Goal: Task Accomplishment & Management: Manage account settings

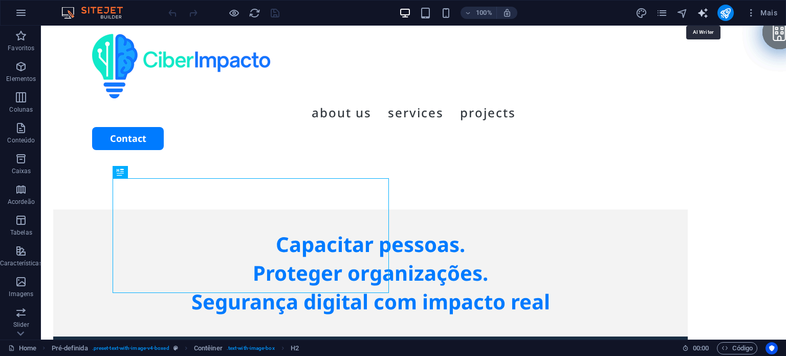
click at [704, 10] on icon "text_generator" at bounding box center [703, 13] width 12 height 12
select select "English"
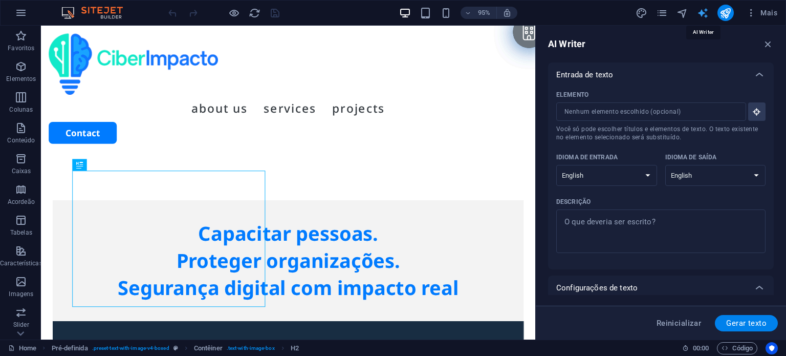
click at [704, 10] on icon "text_generator" at bounding box center [703, 13] width 12 height 12
click at [758, 14] on span "Mais" at bounding box center [761, 13] width 31 height 10
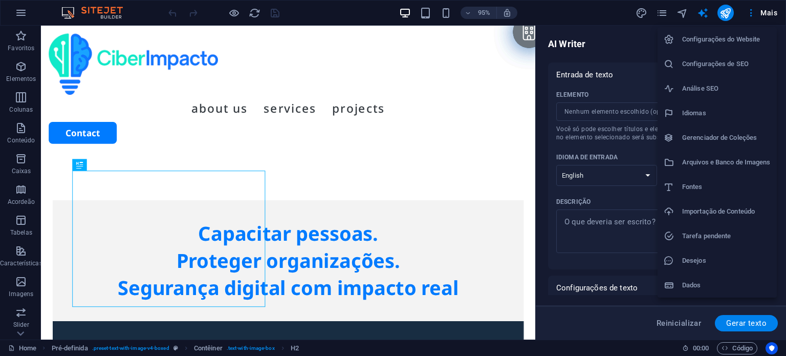
click at [747, 37] on h6 "Configurações do Website" at bounding box center [726, 39] width 89 height 12
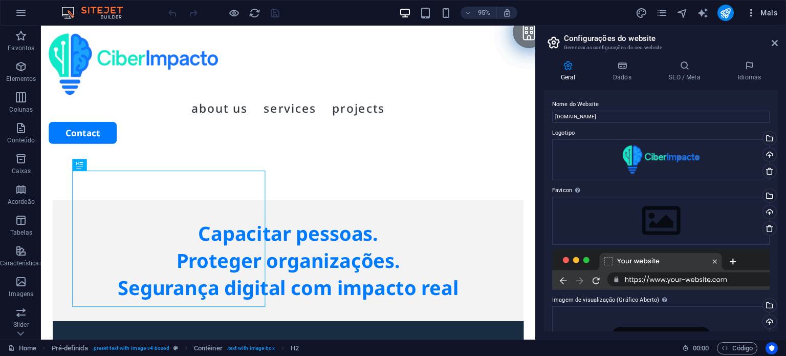
click at [765, 10] on span "Mais" at bounding box center [761, 13] width 31 height 10
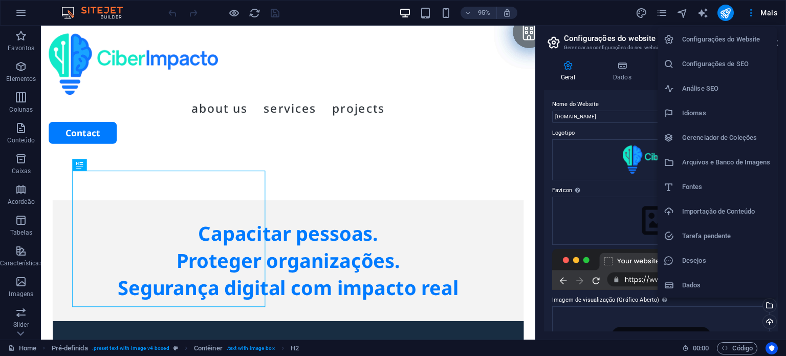
click at [733, 70] on li "Configurações de SEO" at bounding box center [717, 64] width 119 height 25
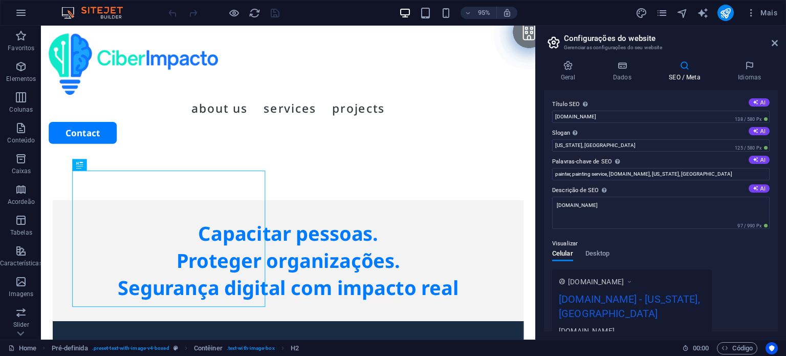
click at [762, 23] on div "95% Mais" at bounding box center [393, 13] width 785 height 25
click at [770, 10] on span "Mais" at bounding box center [761, 13] width 31 height 10
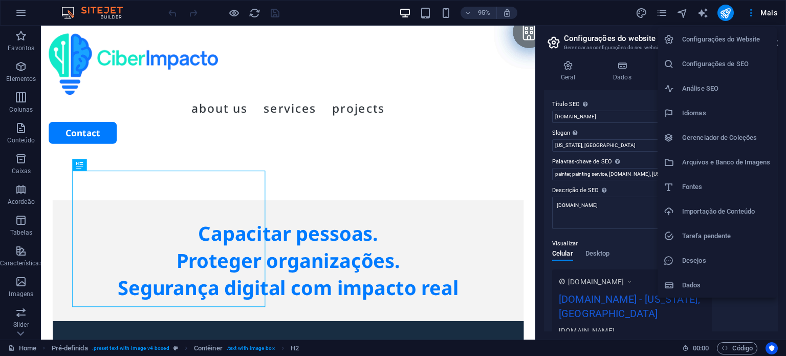
click at [700, 286] on h6 "Dados" at bounding box center [726, 285] width 89 height 12
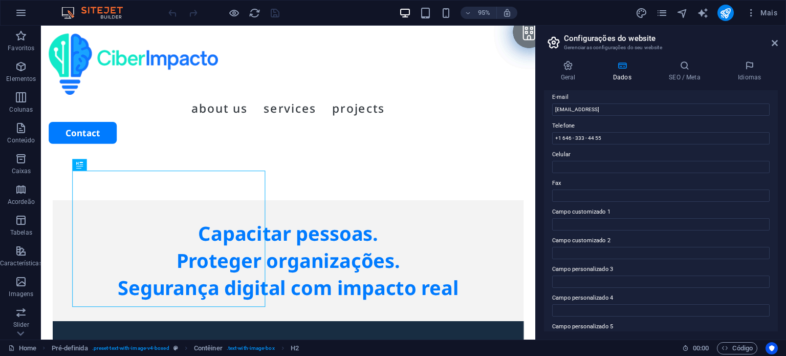
scroll to position [250, 0]
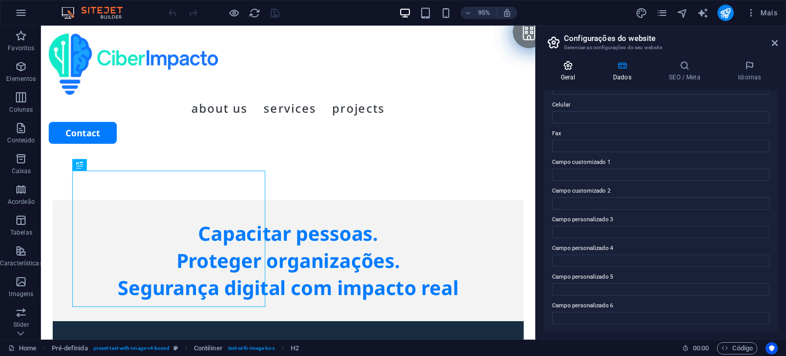
click at [569, 72] on h4 "Geral" at bounding box center [570, 70] width 52 height 21
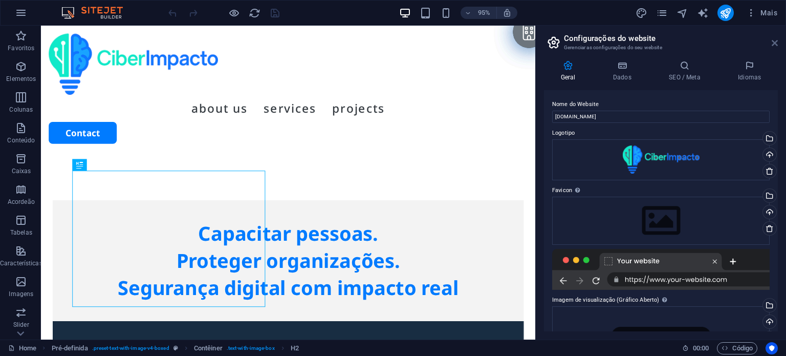
click at [776, 42] on icon at bounding box center [775, 43] width 6 height 8
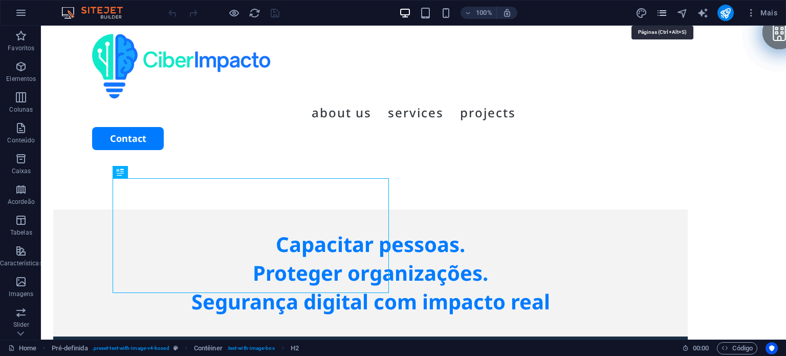
click at [665, 11] on icon "pages" at bounding box center [662, 13] width 12 height 12
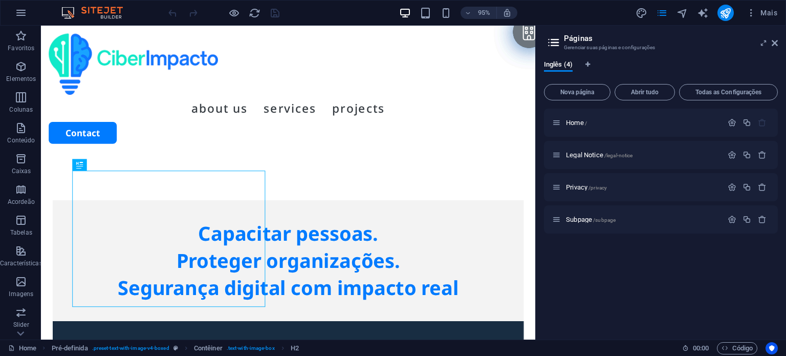
click at [784, 44] on aside "Páginas Gerenciar suas páginas e configurações Inglês (4) Nova página Abrir tud…" at bounding box center [660, 183] width 251 height 314
click at [770, 42] on h2 "Páginas" at bounding box center [671, 38] width 214 height 9
click at [774, 42] on icon at bounding box center [775, 43] width 6 height 8
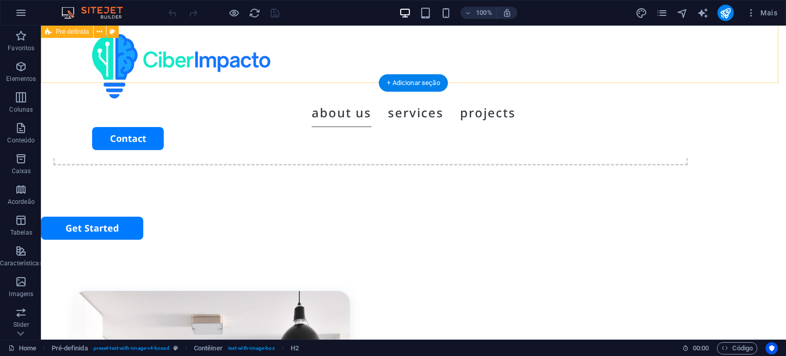
scroll to position [348, 0]
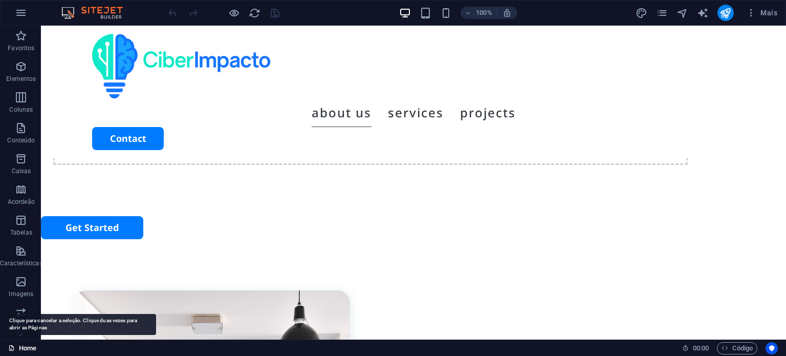
click at [35, 349] on link "Home" at bounding box center [22, 348] width 28 height 12
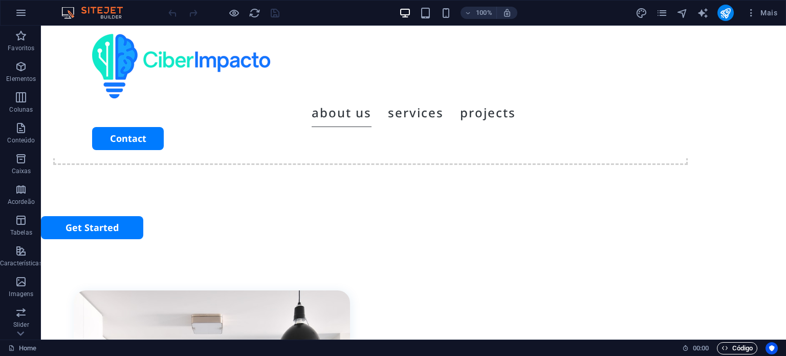
click at [740, 346] on span "Código" at bounding box center [736, 348] width 31 height 12
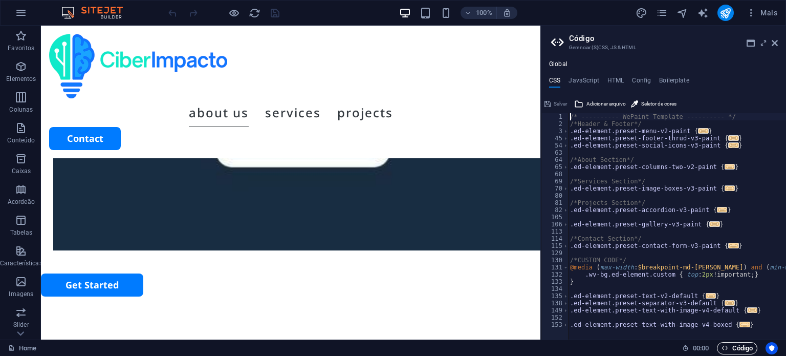
scroll to position [405, 0]
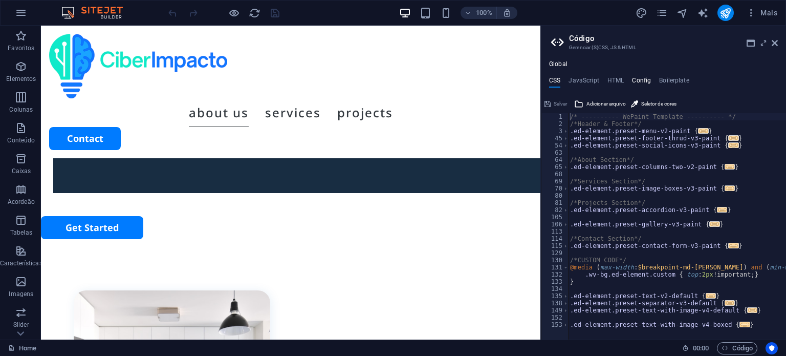
click at [645, 83] on h4 "Config" at bounding box center [641, 82] width 19 height 11
type textarea "$color-background: #ffffff;"
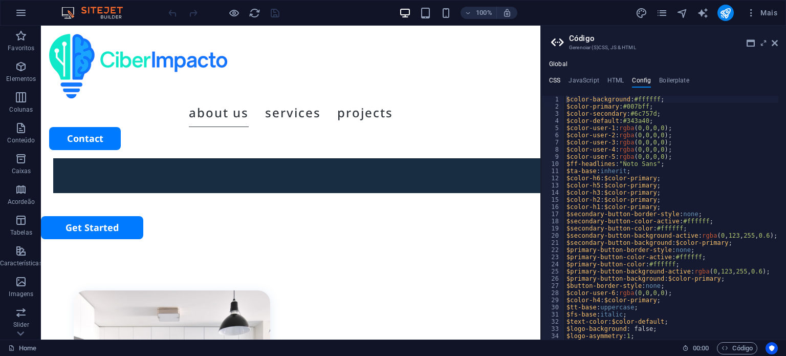
click at [558, 81] on h4 "CSS" at bounding box center [554, 82] width 11 height 11
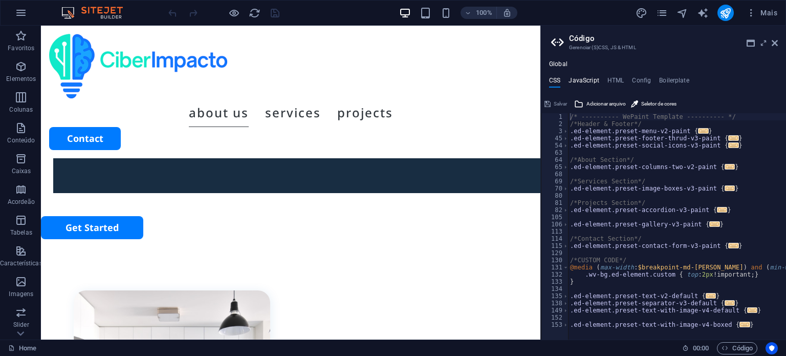
click at [582, 77] on h4 "JavaScript" at bounding box center [583, 82] width 30 height 11
type textarea "/* JS for preset "Menu V2" */"
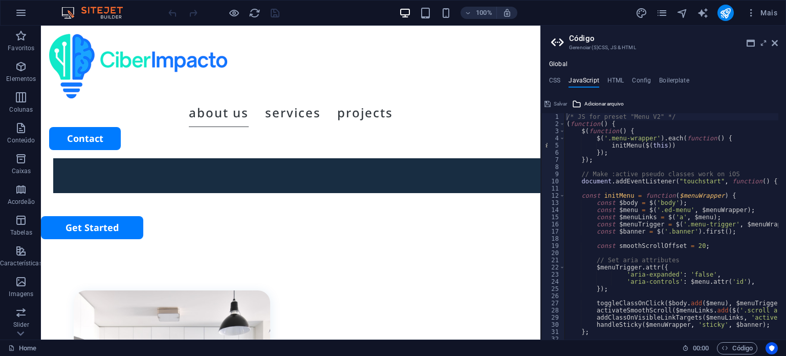
click at [544, 78] on ul "CSS JavaScript HTML Config Boilerplate" at bounding box center [663, 82] width 245 height 11
click at [553, 78] on h4 "CSS" at bounding box center [554, 82] width 11 height 11
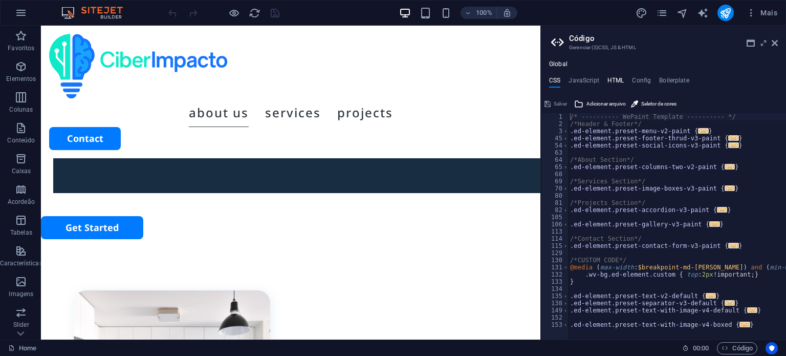
click at [619, 79] on h4 "HTML" at bounding box center [615, 82] width 17 height 11
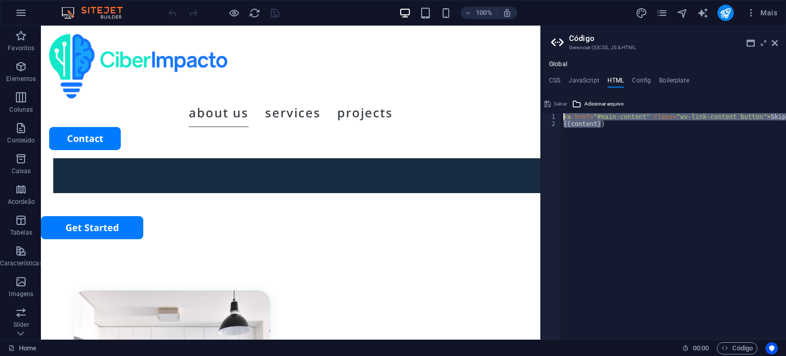
drag, startPoint x: 608, startPoint y: 126, endPoint x: 546, endPoint y: 98, distance: 67.8
click at [546, 98] on div "<a href="#main-content" class="wv-link-content button">Skip to main content</a>…" at bounding box center [663, 218] width 245 height 244
type textarea "<a href="#main-content" class="wv-link-content button">Skip to main content</a>…"
paste textarea
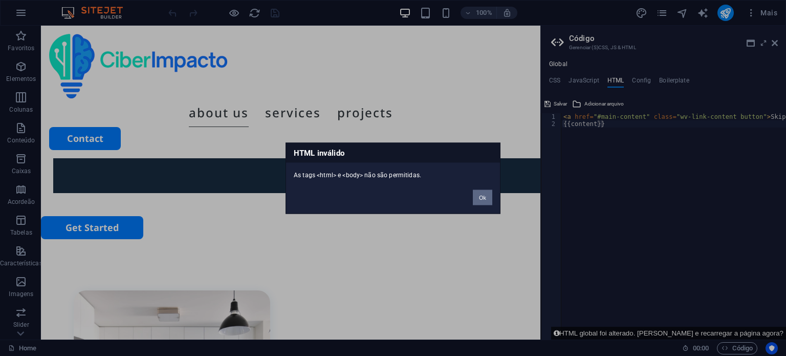
click at [489, 199] on button "Ok" at bounding box center [482, 196] width 19 height 15
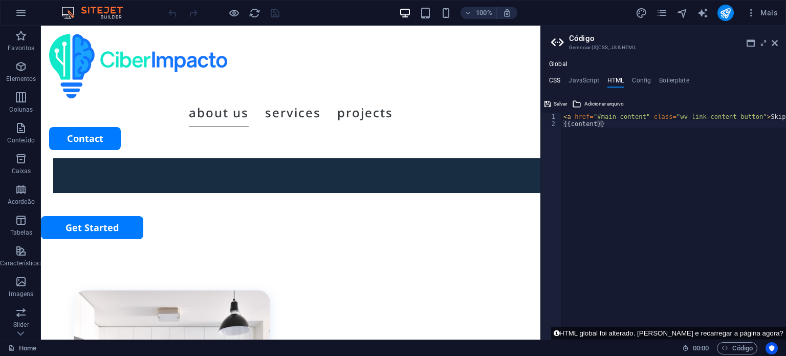
click at [551, 79] on h4 "CSS" at bounding box center [554, 82] width 11 height 11
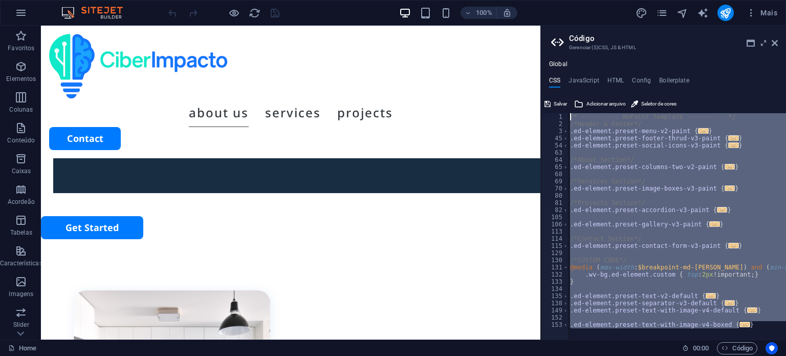
drag, startPoint x: 746, startPoint y: 326, endPoint x: 487, endPoint y: -23, distance: 434.5
click at [487, 0] on html "[DOMAIN_NAME] Home Favoritos Elementos Colunas Conteúdo Caixas Acordeão Tabelas…" at bounding box center [393, 178] width 786 height 356
type textarea "/* ---------- WePaint Template ---------- */ /*Header & Footer*/"
paste textarea
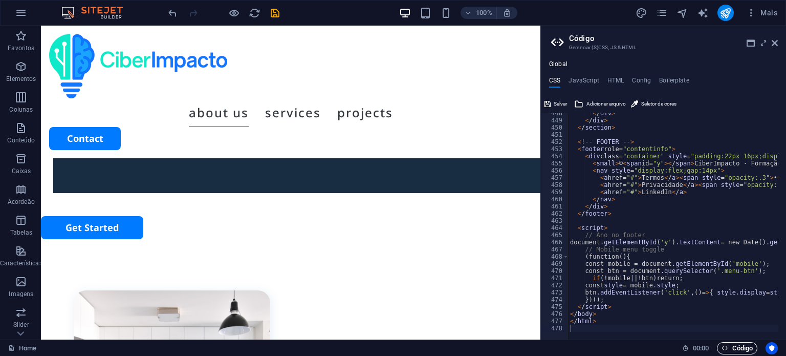
click at [731, 343] on span "Código" at bounding box center [736, 348] width 31 height 12
click at [579, 82] on h4 "JavaScript" at bounding box center [583, 82] width 30 height 11
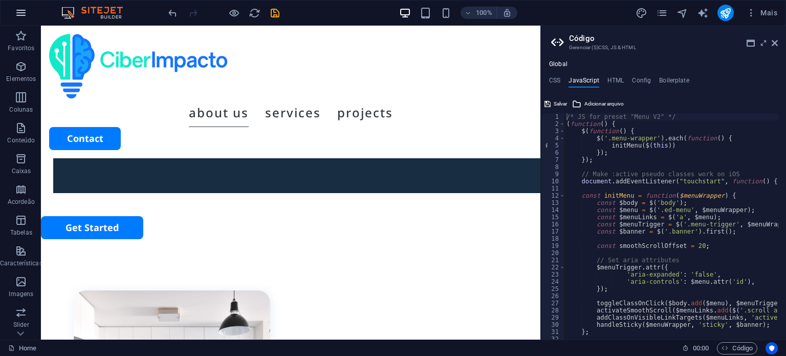
click at [21, 14] on icon "button" at bounding box center [21, 13] width 12 height 12
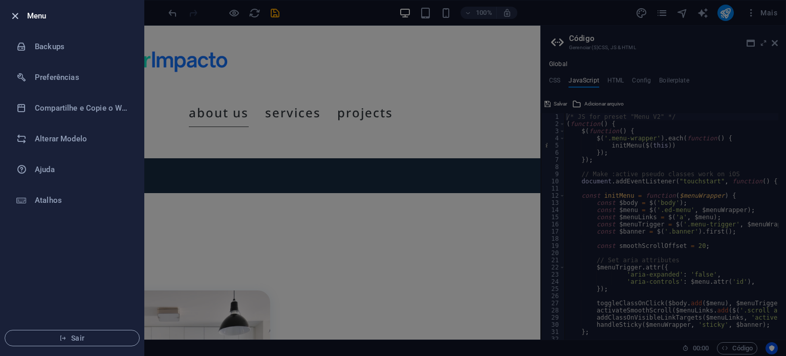
click at [16, 14] on icon "button" at bounding box center [15, 16] width 12 height 12
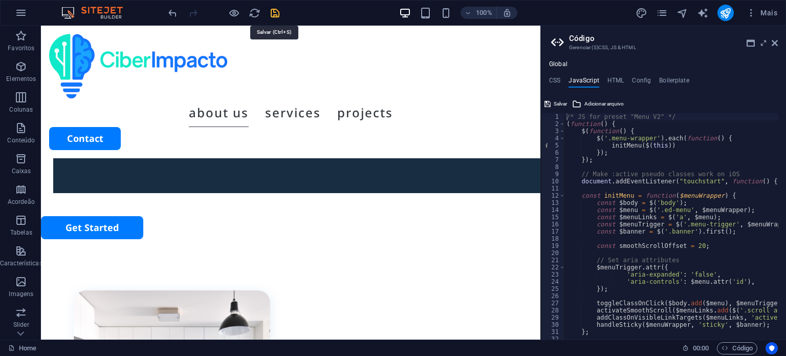
click at [280, 10] on icon "save" at bounding box center [275, 13] width 12 height 12
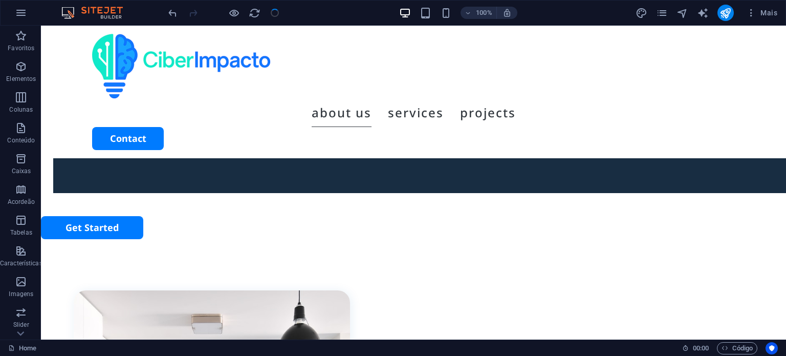
scroll to position [348, 0]
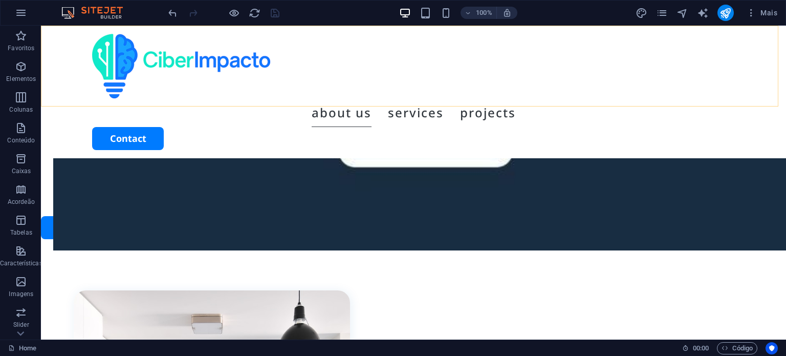
click at [577, 92] on div "About us Services Projects Contact" at bounding box center [413, 92] width 745 height 133
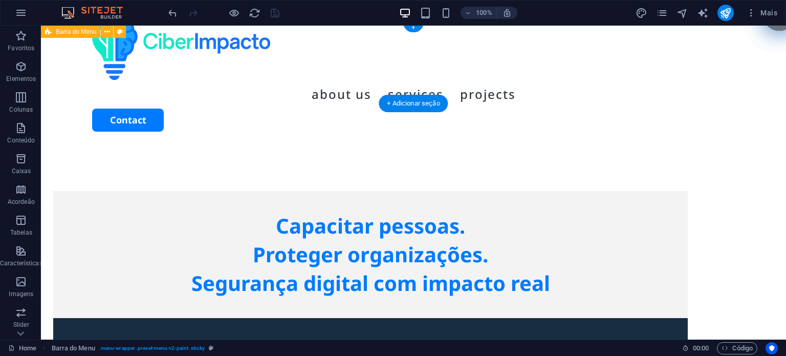
scroll to position [0, 0]
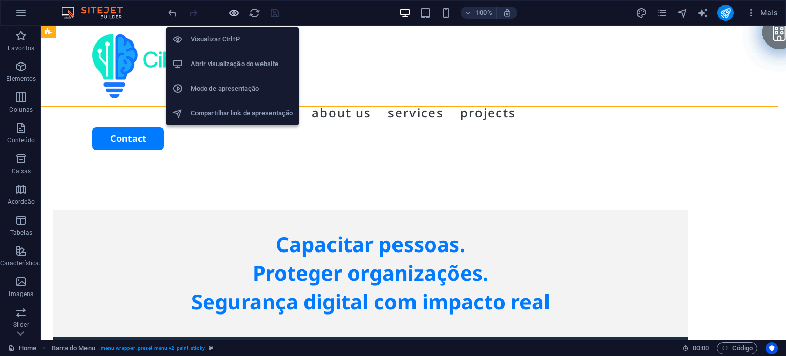
click at [237, 12] on icon "button" at bounding box center [234, 13] width 12 height 12
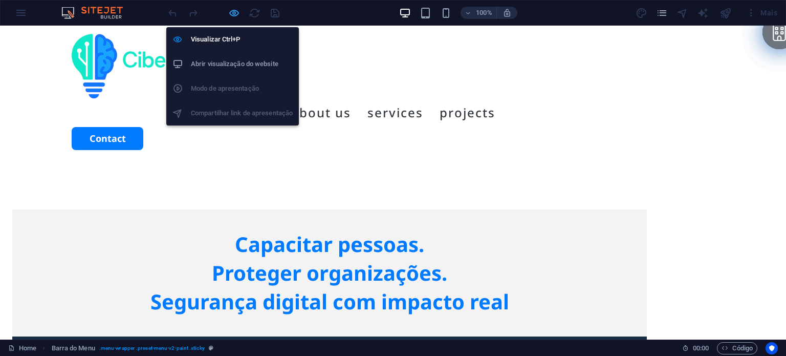
click at [230, 18] on icon "button" at bounding box center [234, 13] width 12 height 12
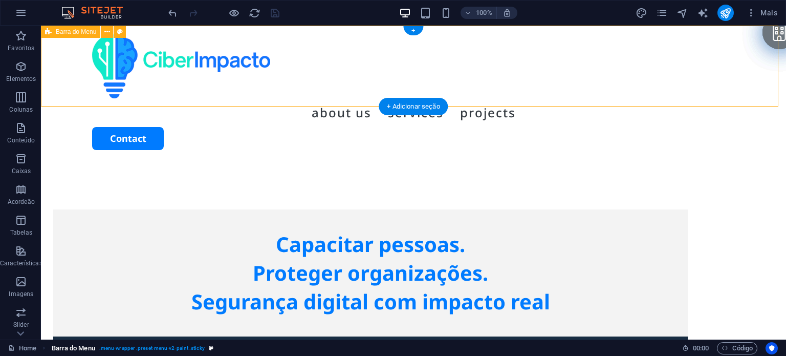
click at [205, 349] on span ". menu-wrapper .preset-menu-v2-paint .sticky" at bounding box center [151, 348] width 105 height 12
click at [192, 347] on span ". menu-wrapper .preset-menu-v2-paint .sticky" at bounding box center [151, 348] width 105 height 12
click at [208, 343] on link "Barra do Menu . menu-wrapper .preset-menu-v2-paint .sticky" at bounding box center [133, 348] width 162 height 12
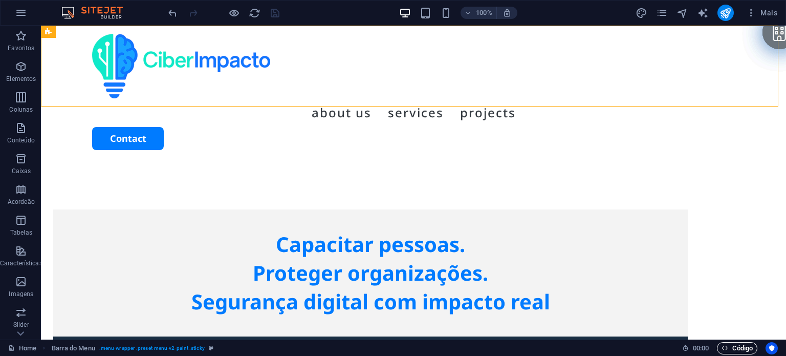
click at [742, 349] on span "Código" at bounding box center [736, 348] width 31 height 12
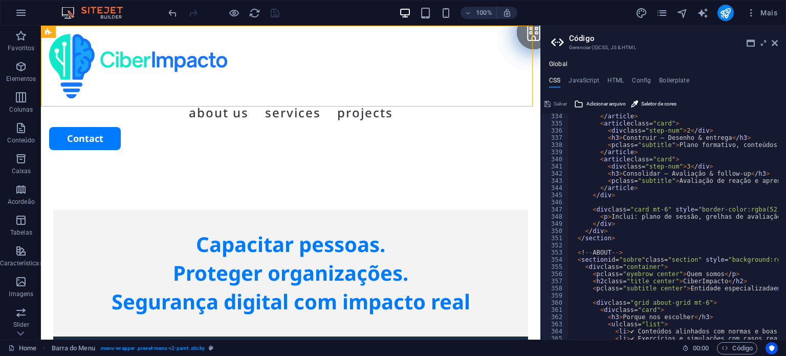
scroll to position [2390, 0]
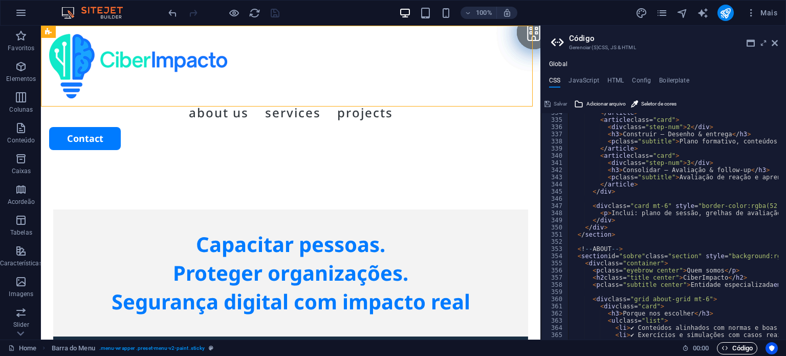
click at [742, 349] on span "Código" at bounding box center [736, 348] width 31 height 12
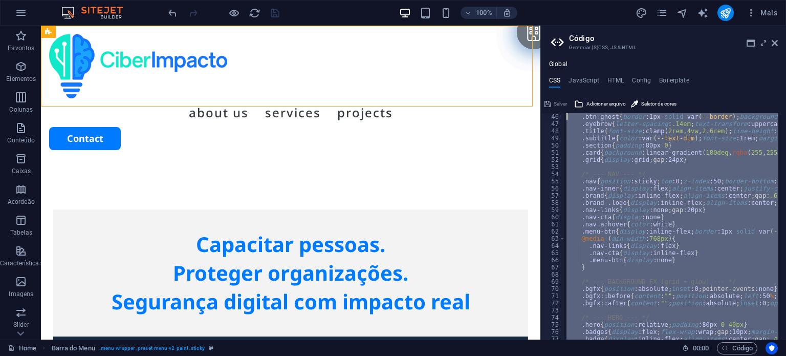
scroll to position [0, 0]
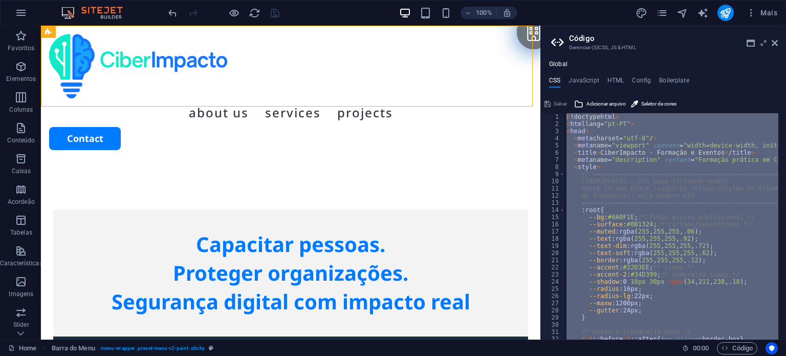
click at [760, 162] on div "< !doctype html > < html lang= "pt-PT" > < head > < meta charset= "utf-8" / > <…" at bounding box center [671, 226] width 214 height 226
type textarea "<meta name="description" content="Formação prática em Cibersegurança, Excel/Pow…"
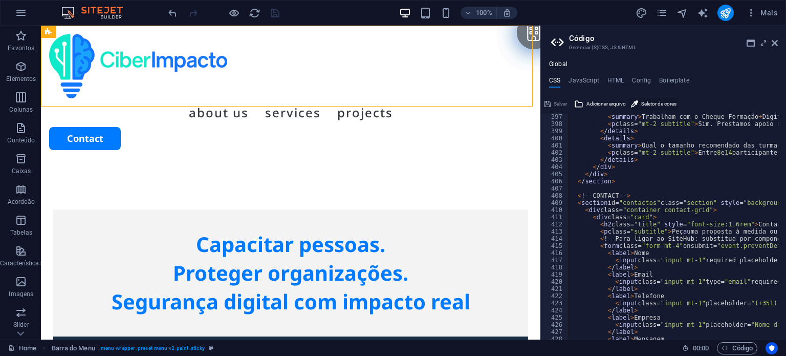
scroll to position [2837, 0]
click at [601, 103] on span "Adicionar arquivo" at bounding box center [605, 104] width 39 height 12
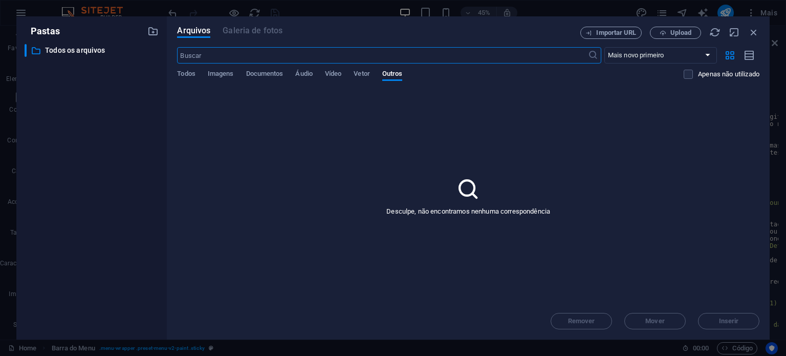
click at [235, 58] on input "text" at bounding box center [382, 55] width 410 height 16
click at [612, 34] on span "Importar URL" at bounding box center [616, 33] width 40 height 6
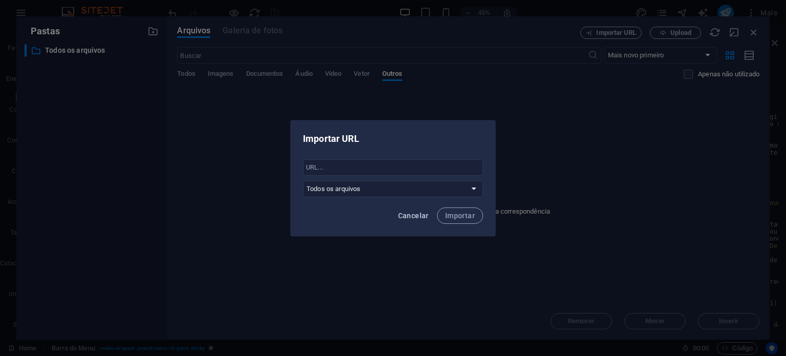
click at [426, 214] on span "Cancelar" at bounding box center [413, 215] width 31 height 8
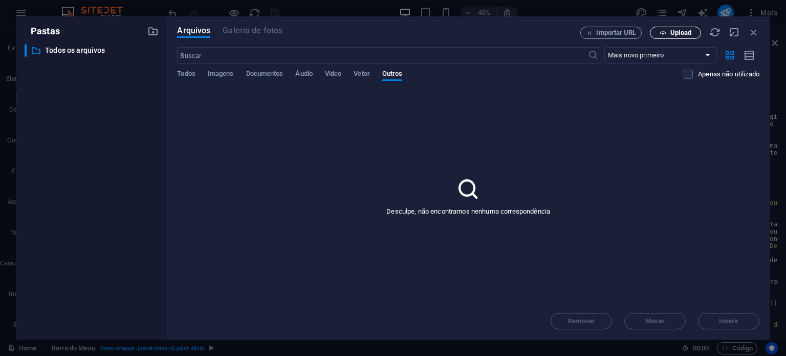
click at [688, 36] on span "Upload" at bounding box center [680, 33] width 21 height 6
click at [755, 33] on icon "button" at bounding box center [753, 32] width 11 height 11
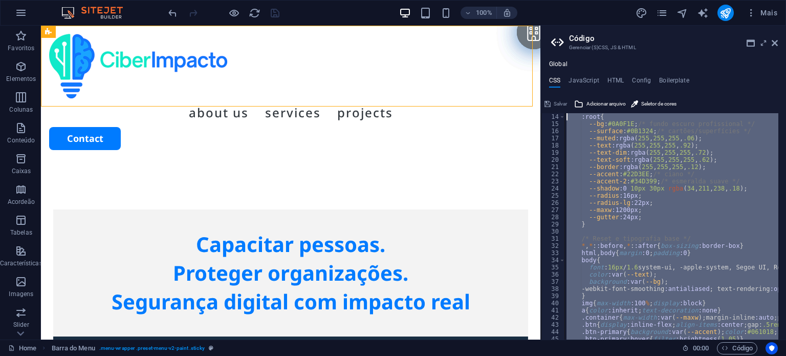
scroll to position [0, 0]
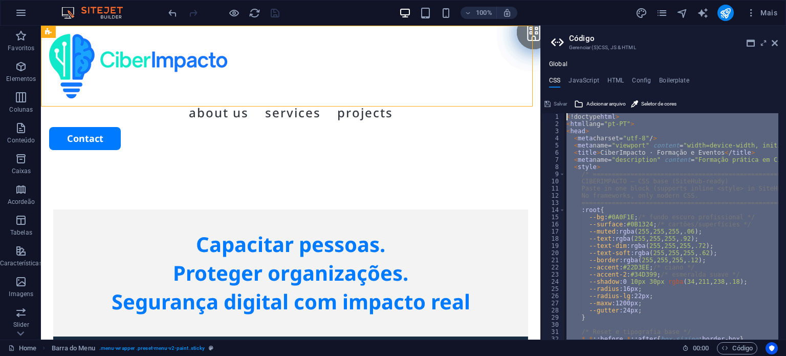
drag, startPoint x: 617, startPoint y: 327, endPoint x: 542, endPoint y: -41, distance: 375.9
click at [542, 0] on html "[DOMAIN_NAME] Home Favoritos Elementos Colunas Conteúdo Caixas Acordeão Tabelas…" at bounding box center [393, 178] width 786 height 356
type textarea "<!doctype html> <html lang="pt-PT">"
paste textarea
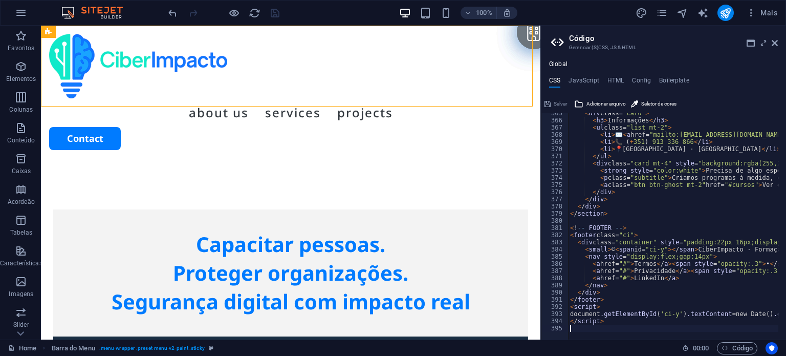
scroll to position [2611, 0]
click at [597, 77] on h4 "JavaScript" at bounding box center [583, 82] width 30 height 11
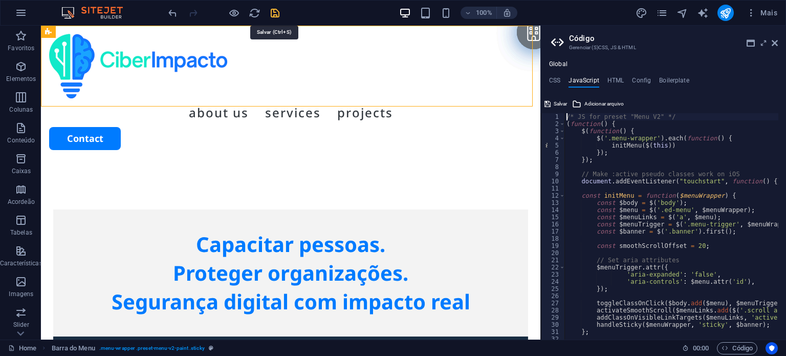
click at [277, 13] on icon "save" at bounding box center [275, 13] width 12 height 12
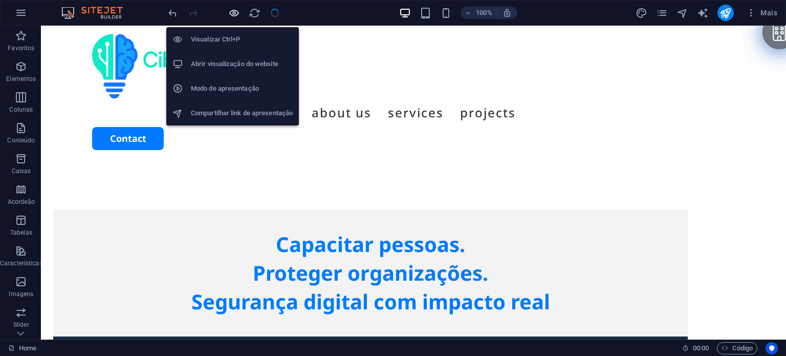
click at [233, 11] on icon "button" at bounding box center [234, 13] width 12 height 12
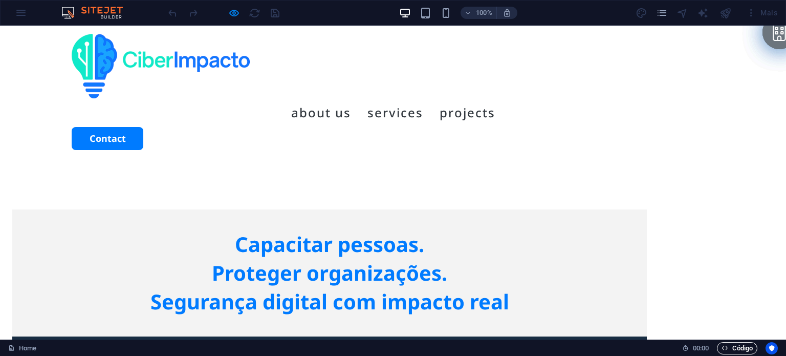
click at [726, 345] on icon "button" at bounding box center [724, 347] width 7 height 7
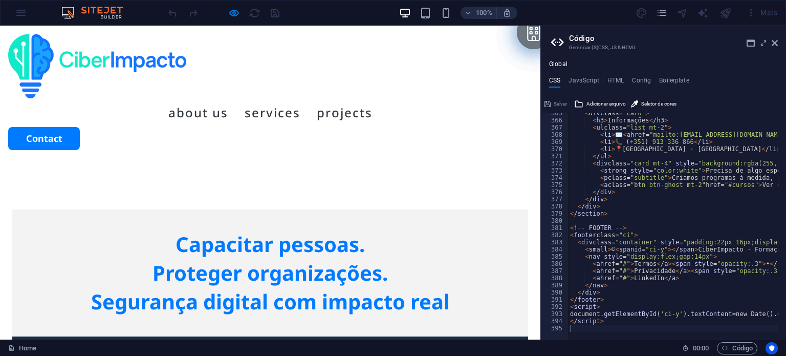
click at [614, 46] on h3 "Gerenciar (S)CSS, JS & HTML" at bounding box center [663, 47] width 188 height 9
drag, startPoint x: 747, startPoint y: 48, endPoint x: 751, endPoint y: 40, distance: 9.2
click at [751, 40] on header "Código Gerenciar (S)CSS, JS & HTML" at bounding box center [664, 39] width 227 height 27
click at [763, 44] on icon at bounding box center [763, 43] width 0 height 8
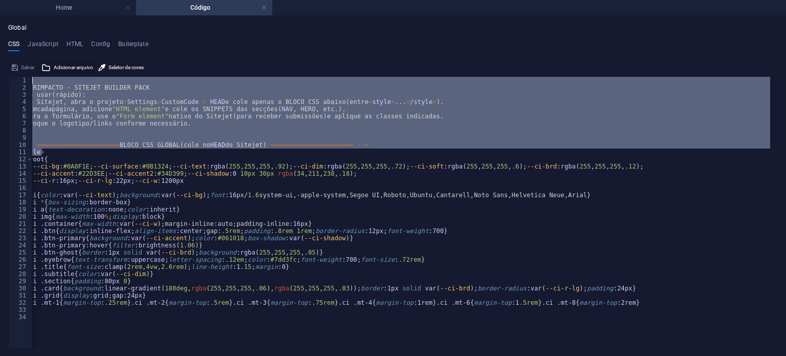
scroll to position [0, 0]
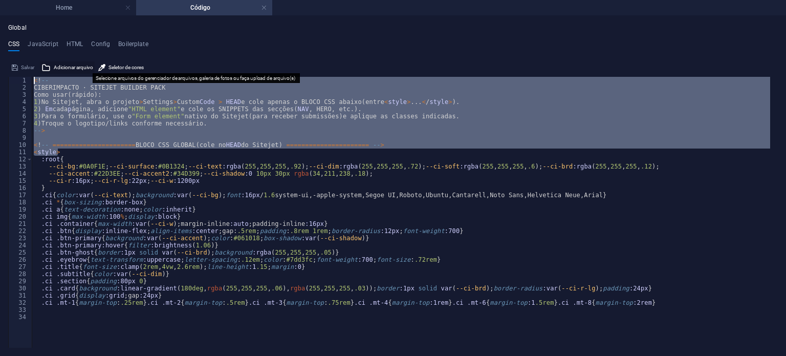
drag, startPoint x: 383, startPoint y: 149, endPoint x: 57, endPoint y: 70, distance: 336.0
click at [57, 70] on div "<style> 1 2 3 4 5 6 7 8 9 10 11 12 13 14 15 16 17 18 19 20 21 22 23 24 25 26 27…" at bounding box center [393, 203] width 770 height 288
type textarea "<!-- CIBERIMPACTO · SITEJET BUILDER PACK"
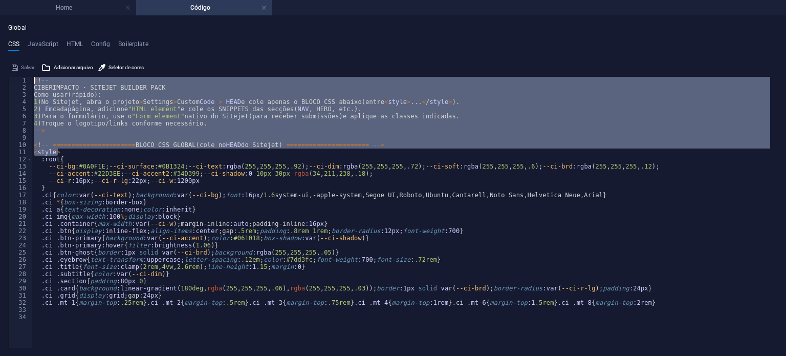
click at [169, 139] on div "< ! -- CIBERIMPACTO · SITEJET BUILDER PACK Como usar ( rápido ) : 1 ) No Siteje…" at bounding box center [401, 212] width 738 height 271
drag, startPoint x: 379, startPoint y: 142, endPoint x: 27, endPoint y: 53, distance: 363.5
click at [27, 53] on div "CSS JavaScript HTML Config Boilerplate 1 2 3 4 5 6 7 8 9 10 11 12 13 14 15 16 1…" at bounding box center [393, 193] width 770 height 307
type textarea "<!-- CIBERIMPACTO · SITEJET BUILDER PACK"
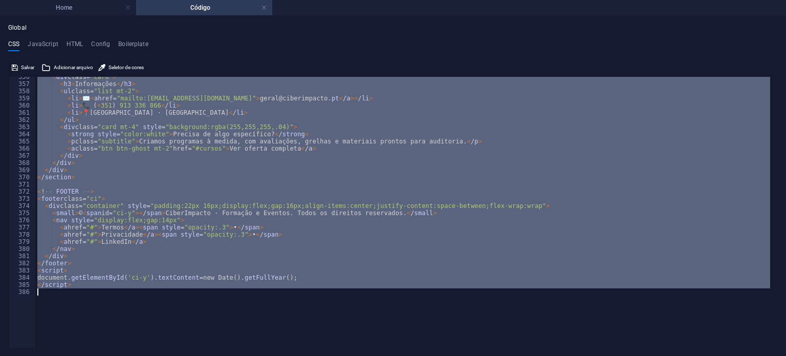
drag, startPoint x: 38, startPoint y: 209, endPoint x: 330, endPoint y: 380, distance: 338.0
click at [330, 355] on html "[DOMAIN_NAME] Home Código Favoritos Elementos Colunas Conteúdo Caixas Acordeão …" at bounding box center [393, 178] width 786 height 356
type textarea "</script>"
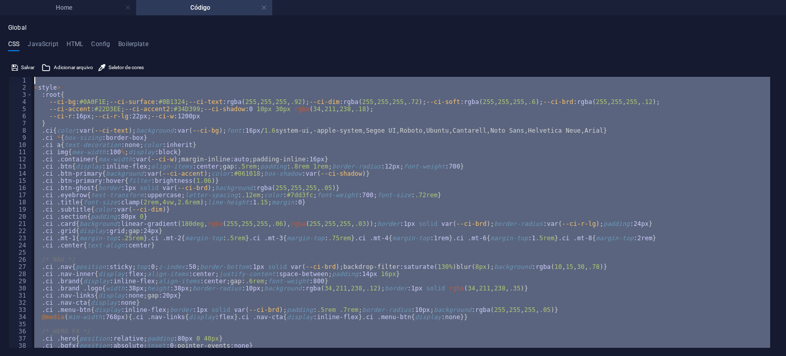
drag, startPoint x: 145, startPoint y: 326, endPoint x: 0, endPoint y: -44, distance: 397.3
click at [0, 0] on html "[DOMAIN_NAME] Home Código Favoritos Elementos Colunas Conteúdo Caixas Acordeão …" at bounding box center [393, 178] width 786 height 356
paste textarea "</"
type textarea "</style>"
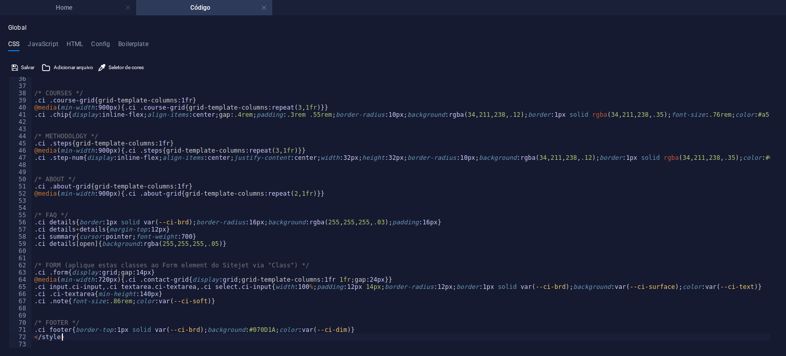
scroll to position [252, 0]
click at [203, 6] on h4 "Código" at bounding box center [204, 7] width 136 height 11
click at [92, 6] on h4 "Home" at bounding box center [68, 7] width 136 height 11
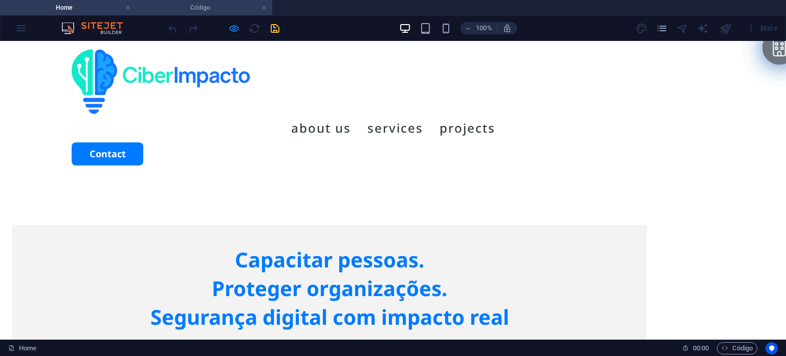
click at [205, 5] on h4 "Código" at bounding box center [204, 7] width 136 height 11
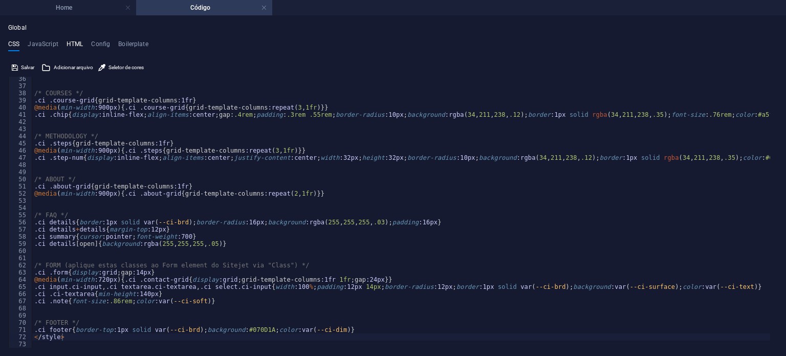
click at [76, 42] on h4 "HTML" at bounding box center [75, 45] width 17 height 11
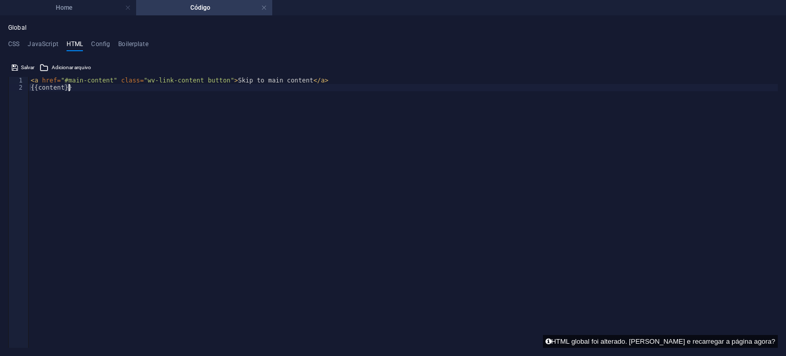
click at [95, 101] on div "< a href = "#main-content" class = "wv-link-content button" > Skip to main cont…" at bounding box center [403, 216] width 749 height 278
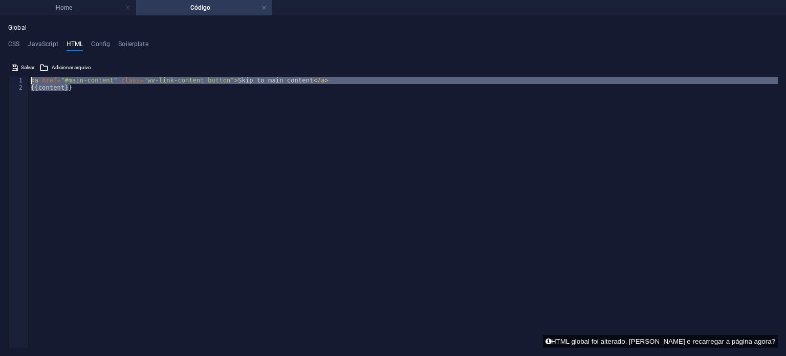
drag, startPoint x: 95, startPoint y: 100, endPoint x: 23, endPoint y: 73, distance: 76.9
click at [23, 73] on div "{{content}} 1 2 < a href = "#main-content" class = "wv-link-content button" > S…" at bounding box center [393, 203] width 770 height 288
type textarea "<a href="#main-content" class="wv-link-content button">Skip to main content</a>…"
paste textarea
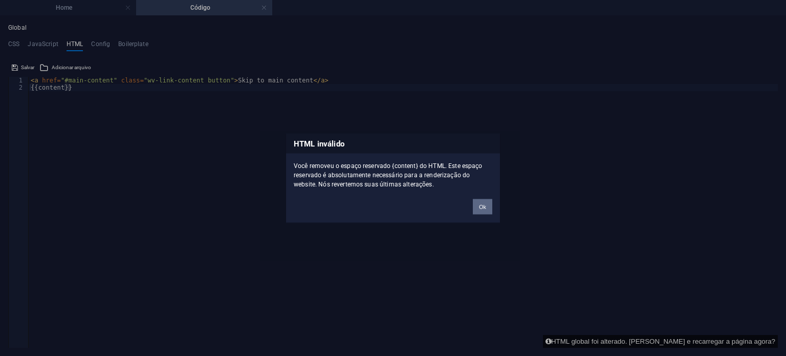
click at [481, 206] on button "Ok" at bounding box center [482, 206] width 19 height 15
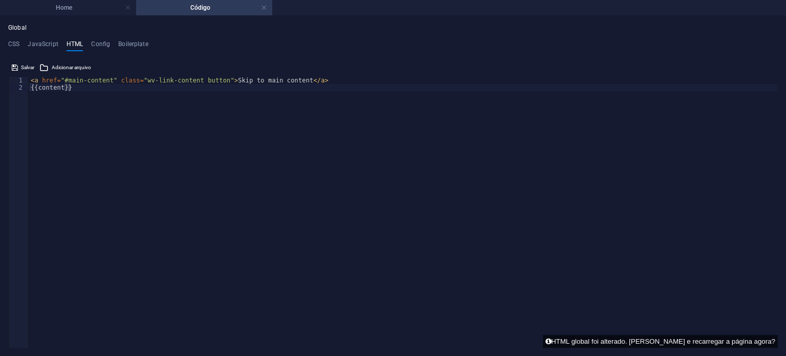
type textarea "{{content}}"
click at [123, 90] on div "< a href = "#main-content" class = "wv-link-content button" > Skip to main cont…" at bounding box center [403, 220] width 749 height 286
paste textarea "</script>"
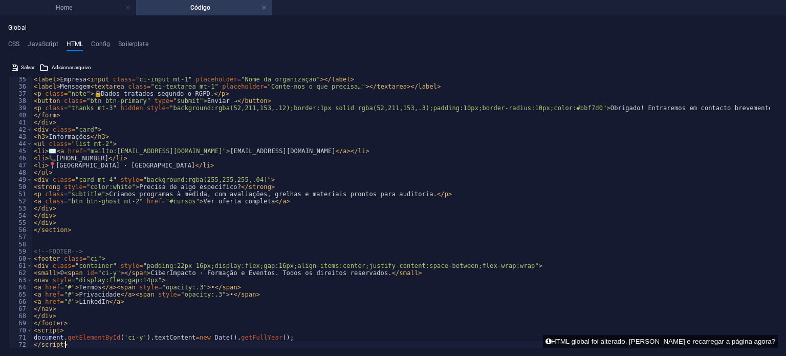
scroll to position [245, 0]
type textarea "</script>"
click at [266, 8] on link at bounding box center [264, 8] width 6 height 10
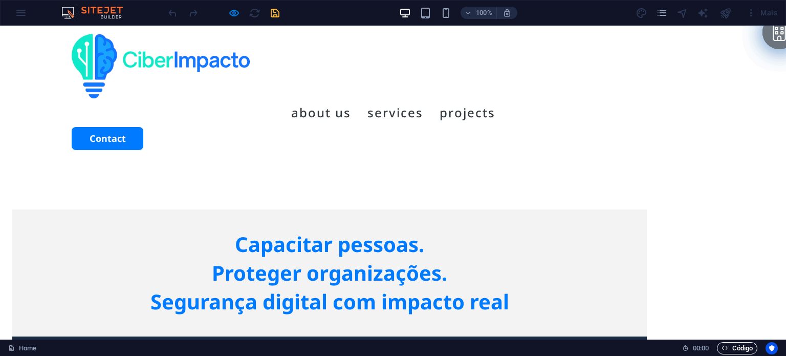
click at [741, 343] on span "Código" at bounding box center [736, 348] width 31 height 12
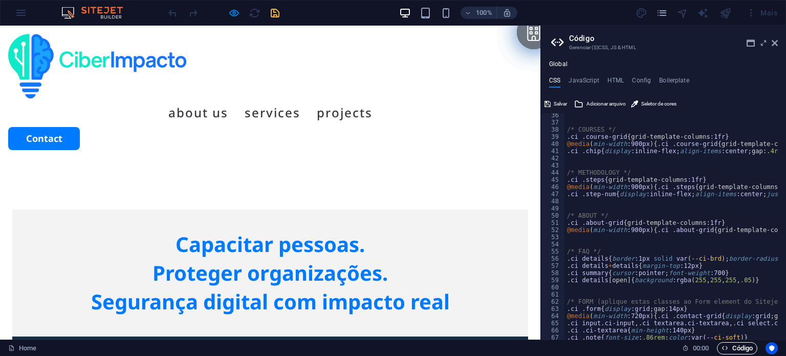
scroll to position [252, 0]
click at [612, 79] on h4 "HTML" at bounding box center [615, 82] width 17 height 11
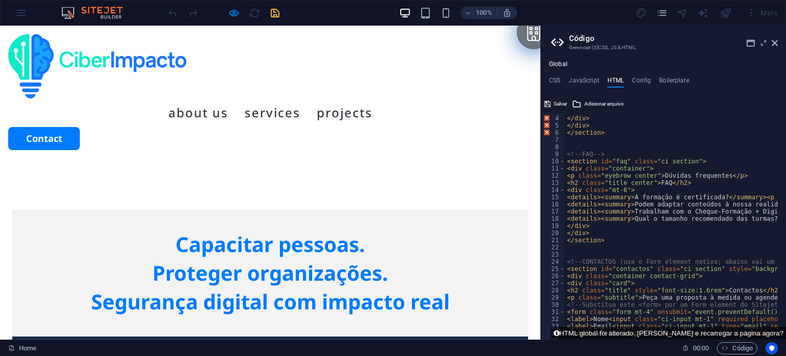
scroll to position [0, 0]
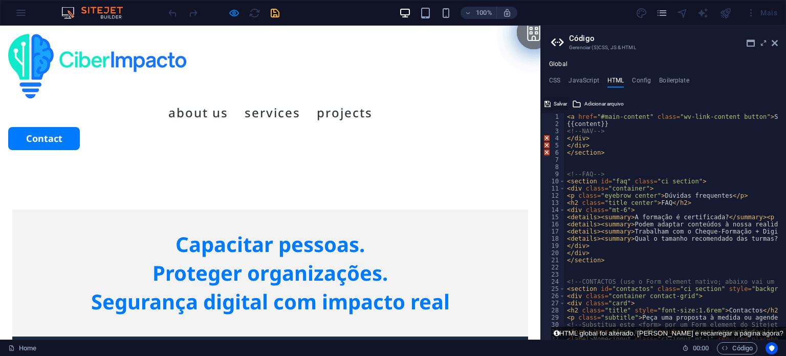
click at [552, 102] on button "Salvar" at bounding box center [556, 104] width 26 height 12
click at [556, 81] on h4 "CSS" at bounding box center [554, 82] width 11 height 11
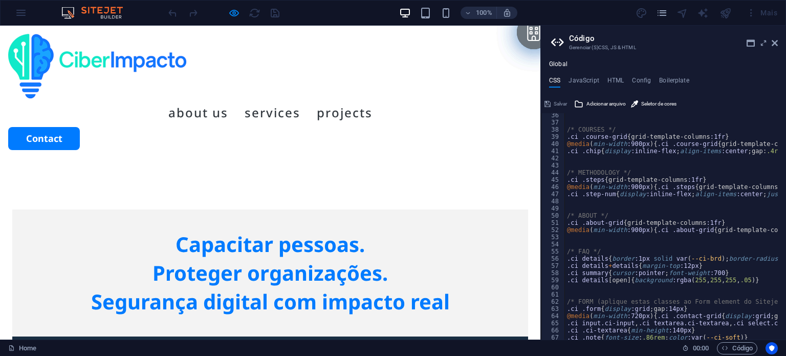
click at [553, 101] on div "Salvar" at bounding box center [556, 104] width 26 height 12
click at [582, 81] on h4 "JavaScript" at bounding box center [583, 82] width 30 height 11
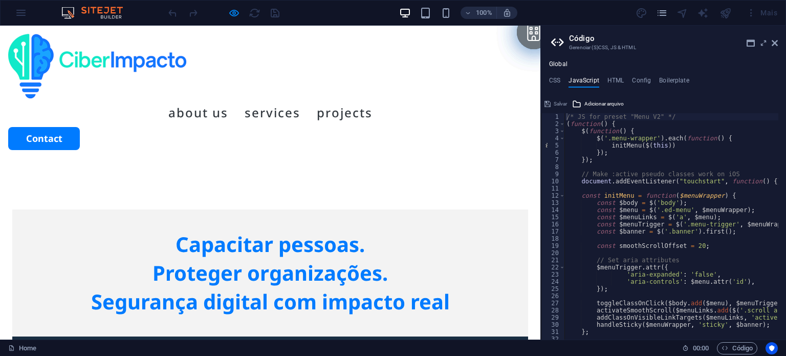
drag, startPoint x: 602, startPoint y: 79, endPoint x: 565, endPoint y: 79, distance: 36.3
click at [565, 79] on ul "CSS JavaScript HTML Config Boilerplate" at bounding box center [663, 82] width 245 height 11
click at [633, 78] on h4 "Config" at bounding box center [641, 82] width 19 height 11
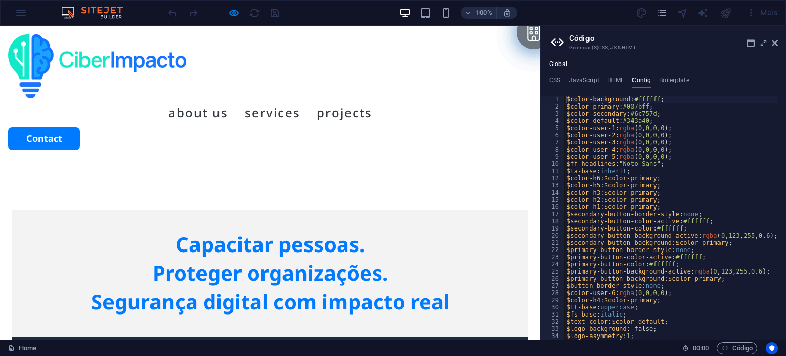
drag, startPoint x: 571, startPoint y: 69, endPoint x: 543, endPoint y: 64, distance: 28.6
click at [543, 64] on div "Global CSS JavaScript HTML Config Boilerplate </style> 36 37 38 39 40 41 42 43 …" at bounding box center [663, 199] width 245 height 279
click at [558, 76] on div "Global CSS JavaScript HTML Config Boilerplate </style> 36 37 38 39 40 41 42 43 …" at bounding box center [663, 199] width 245 height 279
click at [555, 80] on h4 "CSS" at bounding box center [554, 82] width 11 height 11
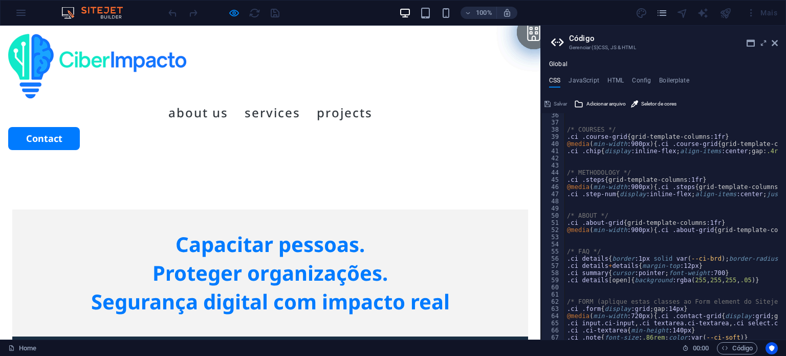
click at [282, 14] on div "100% Mais" at bounding box center [473, 13] width 615 height 16
click at [327, 102] on header "About us Services Projects Contact" at bounding box center [270, 92] width 540 height 133
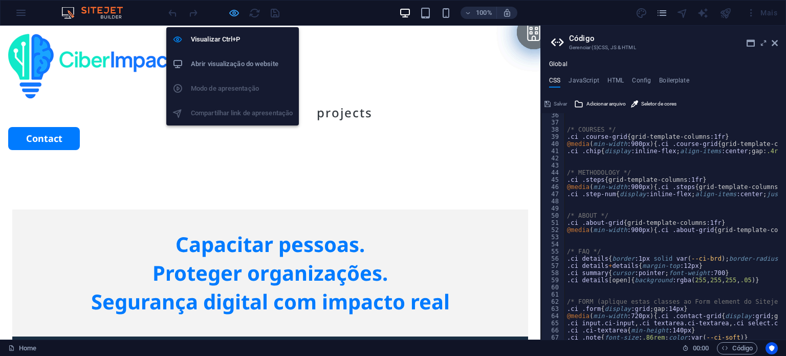
click at [233, 12] on icon "button" at bounding box center [234, 13] width 12 height 12
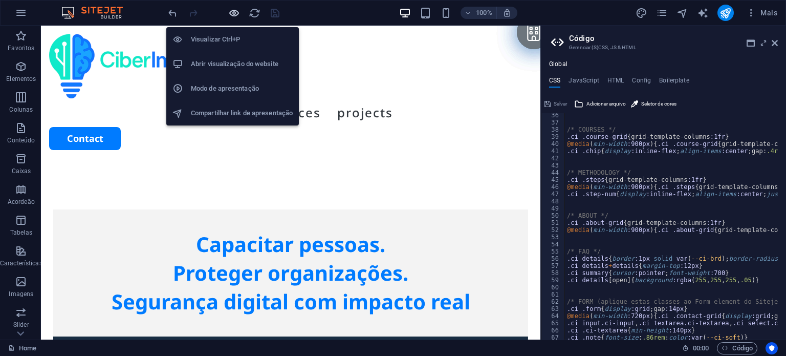
click at [233, 12] on icon "button" at bounding box center [234, 13] width 12 height 12
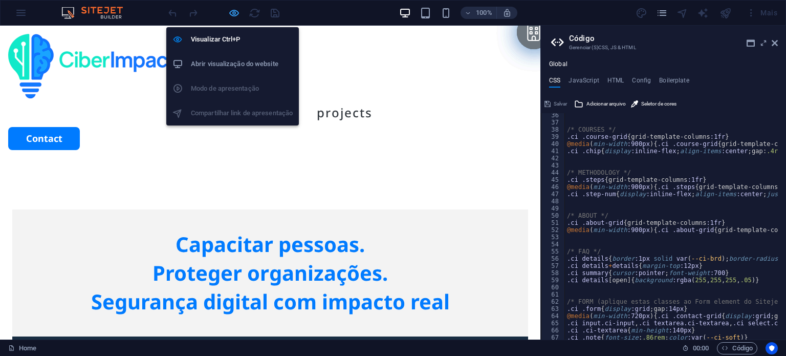
click at [233, 12] on icon "button" at bounding box center [234, 13] width 12 height 12
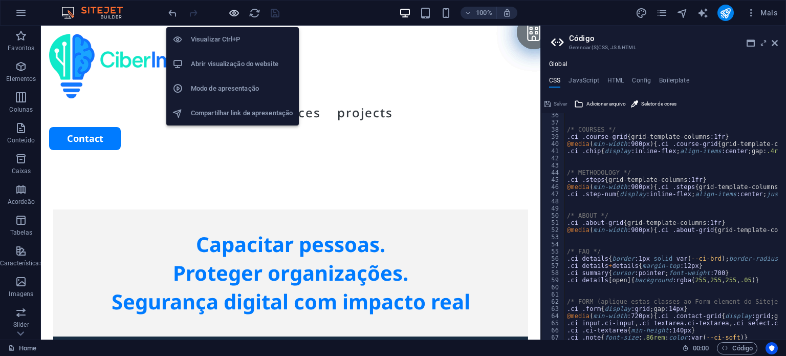
click at [233, 12] on icon "button" at bounding box center [234, 13] width 12 height 12
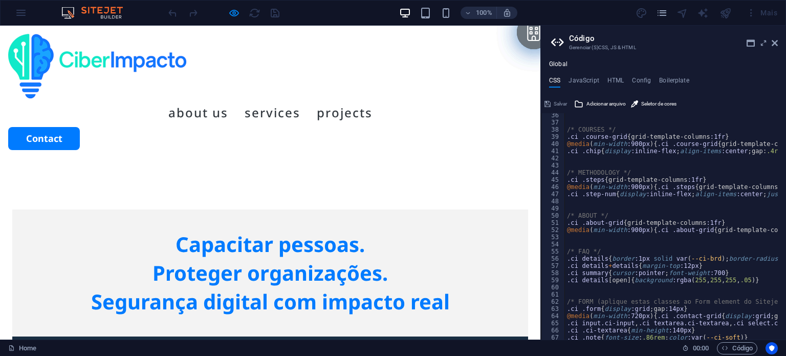
click at [610, 88] on div "CSS JavaScript HTML Config Boilerplate </style> 36 37 38 39 40 41 42 43 44 45 4…" at bounding box center [663, 208] width 245 height 262
click at [615, 81] on h4 "HTML" at bounding box center [615, 82] width 17 height 11
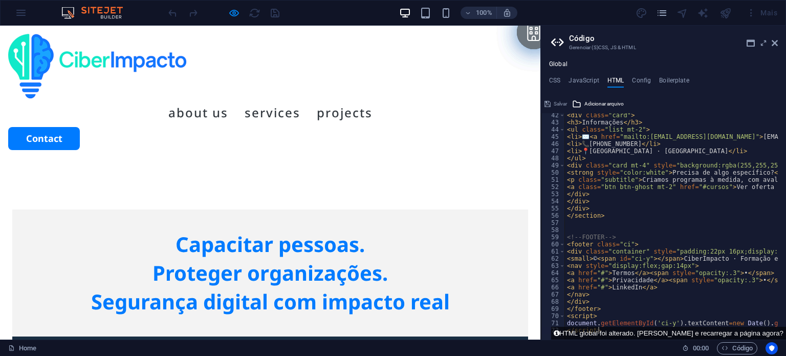
scroll to position [297, 0]
click at [579, 77] on h4 "JavaScript" at bounding box center [583, 82] width 30 height 11
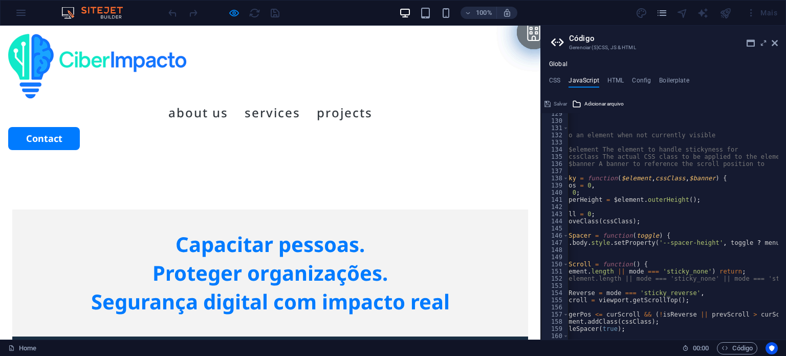
scroll to position [0, 0]
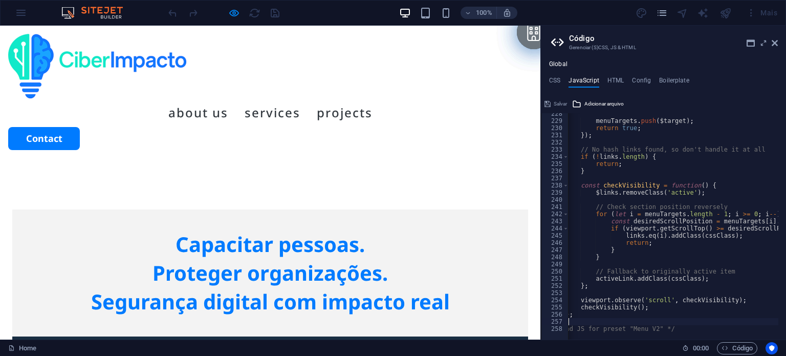
click at [670, 323] on div "menuTargets . push ( $target ) ; return true ; }) ; // No hash links found, so …" at bounding box center [784, 226] width 470 height 233
click at [670, 328] on div "menuTargets . push ( $target ) ; return true ; }) ; // No hash links found, so …" at bounding box center [784, 226] width 470 height 233
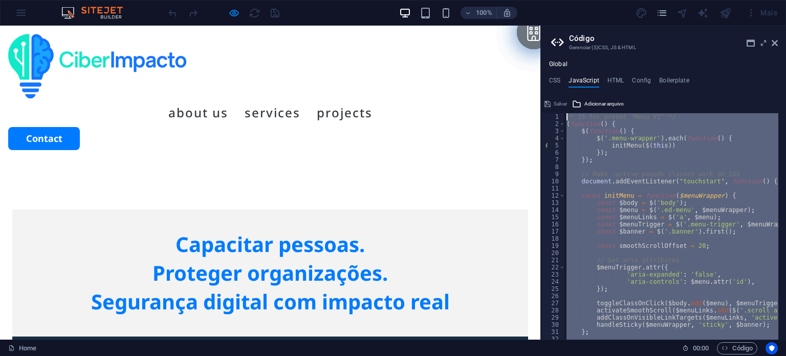
drag, startPoint x: 670, startPoint y: 328, endPoint x: 501, endPoint y: 23, distance: 349.3
click at [501, 26] on div "Home Favoritos Elementos Colunas Conteúdo Caixas Acordeão Tabelas Característic…" at bounding box center [393, 183] width 786 height 314
type textarea "/* JS for preset "Menu V2" */ (function() {"
paste textarea
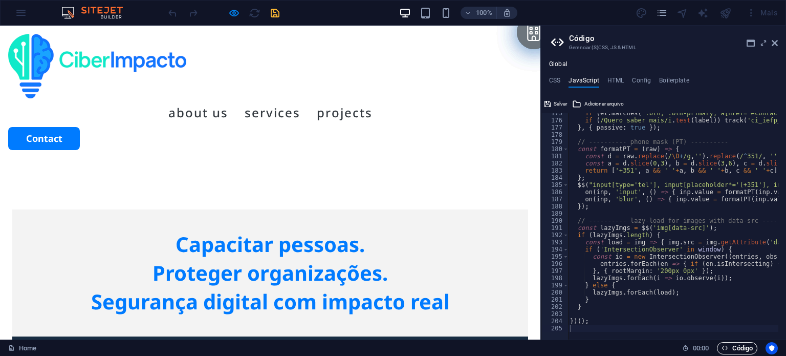
click at [734, 352] on span "Código" at bounding box center [736, 348] width 31 height 12
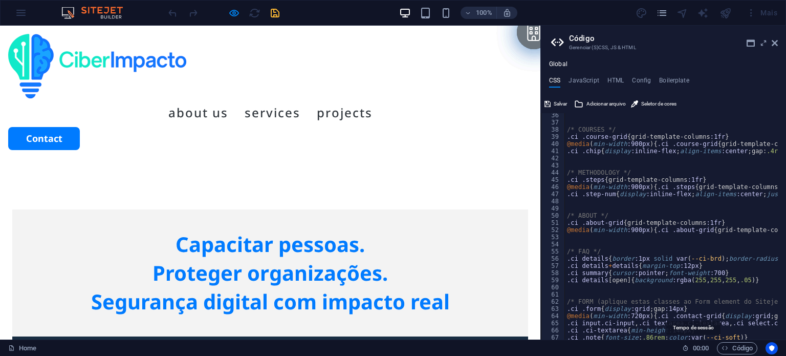
click at [702, 351] on span "00 : 00" at bounding box center [701, 348] width 16 height 12
click at [724, 349] on icon "button" at bounding box center [724, 347] width 7 height 7
click at [555, 101] on span "Salvar" at bounding box center [560, 104] width 13 height 12
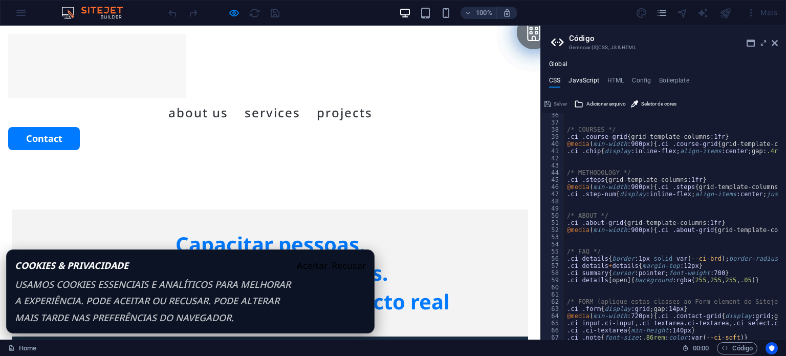
click at [589, 81] on h4 "JavaScript" at bounding box center [583, 82] width 30 height 11
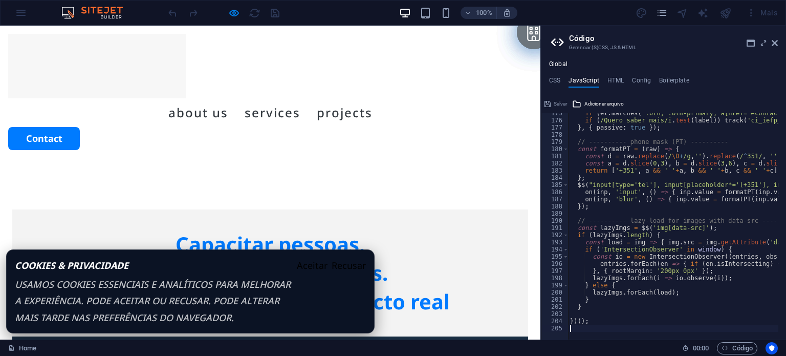
click at [559, 103] on div "Salvar" at bounding box center [556, 104] width 26 height 12
click at [617, 77] on h4 "HTML" at bounding box center [615, 82] width 17 height 11
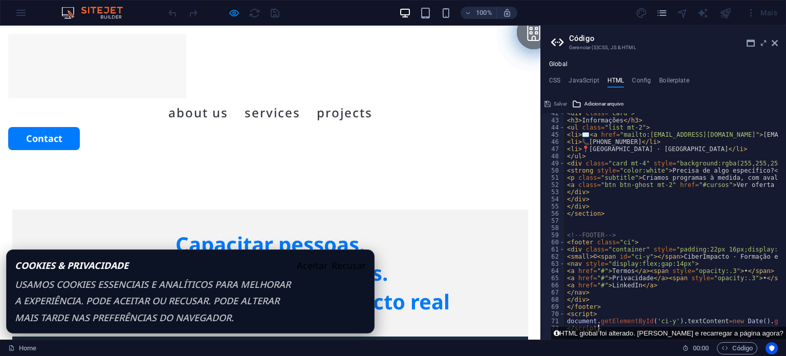
click at [650, 81] on ul "CSS JavaScript HTML Config Boilerplate" at bounding box center [663, 82] width 245 height 11
click at [647, 81] on h4 "Config" at bounding box center [641, 82] width 19 height 11
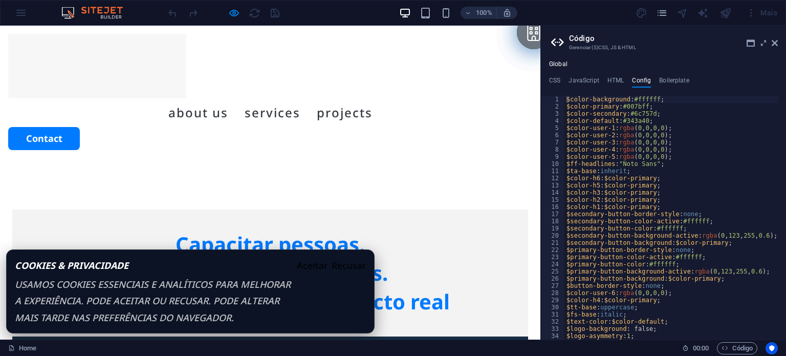
click at [769, 43] on header "Código Gerenciar (S)CSS, JS & HTML" at bounding box center [664, 39] width 227 height 27
click at [775, 42] on icon at bounding box center [775, 43] width 6 height 8
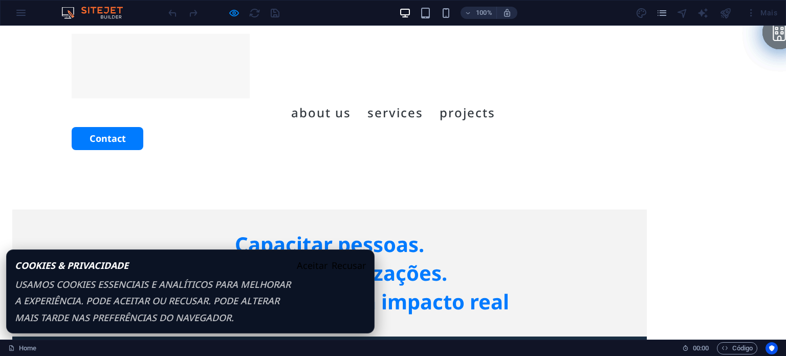
click at [18, 13] on div "100% Mais" at bounding box center [393, 13] width 785 height 25
click at [202, 270] on strong "Cookies & privacidade" at bounding box center [153, 265] width 276 height 16
click at [188, 298] on span "Usamos cookies essenciais e analíticos para melhorar a experiência. Pode aceita…" at bounding box center [153, 301] width 276 height 46
click at [34, 347] on link "Home" at bounding box center [22, 348] width 28 height 12
click at [10, 343] on link "Home" at bounding box center [22, 348] width 28 height 12
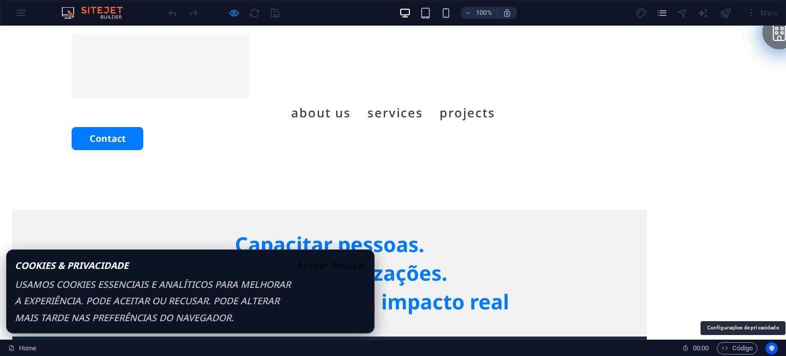
click at [771, 349] on icon "Usercentrics" at bounding box center [771, 347] width 7 height 7
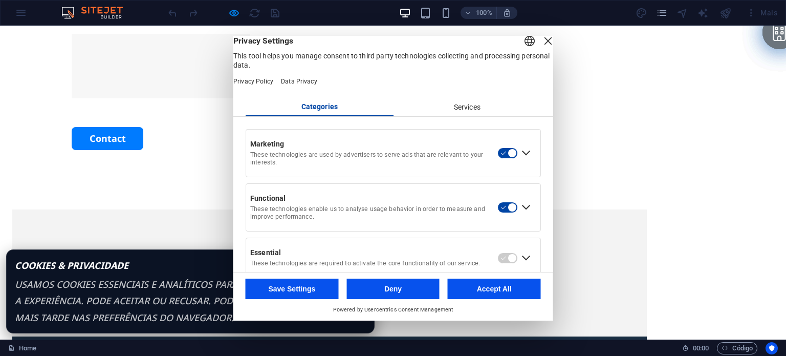
click at [541, 48] on div "Close Layer" at bounding box center [548, 41] width 14 height 14
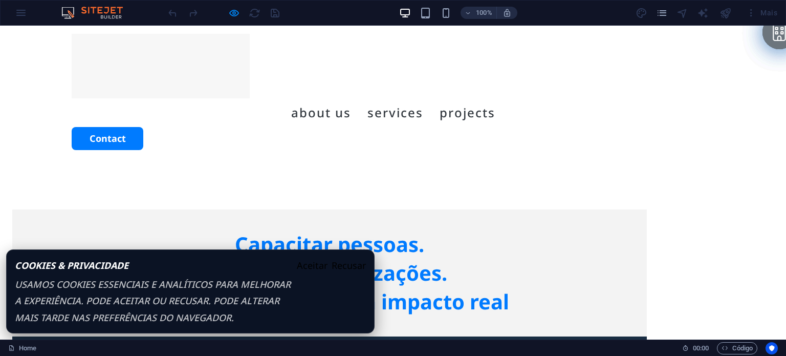
click at [19, 12] on div "100% Mais" at bounding box center [393, 13] width 785 height 25
click at [318, 269] on button "Aceitar" at bounding box center [312, 265] width 31 height 16
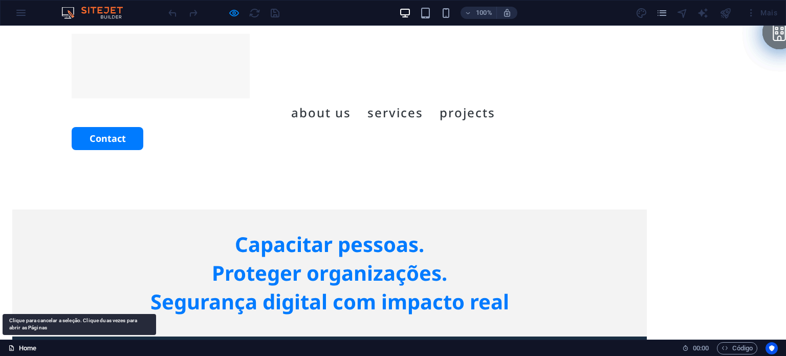
click at [27, 347] on link "Home" at bounding box center [22, 348] width 28 height 12
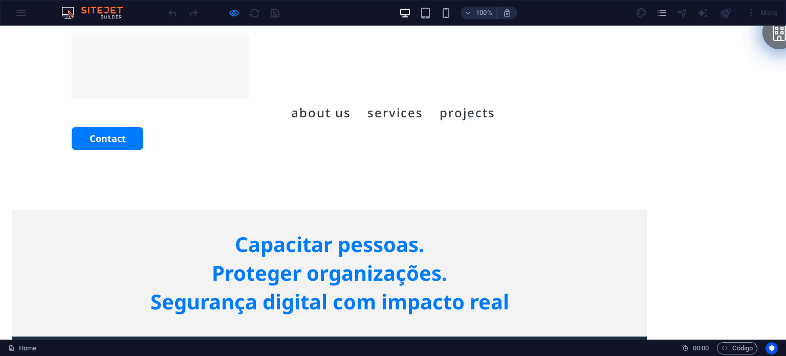
click at [22, 13] on div "100% Mais" at bounding box center [393, 13] width 785 height 25
click at [20, 13] on div "100% Mais" at bounding box center [393, 13] width 785 height 25
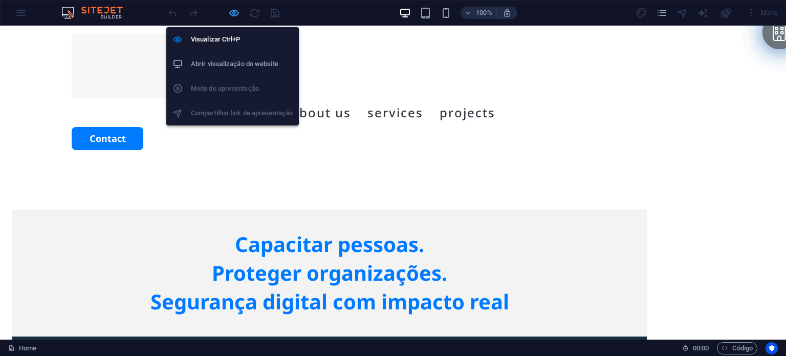
click at [233, 12] on icon "button" at bounding box center [234, 13] width 12 height 12
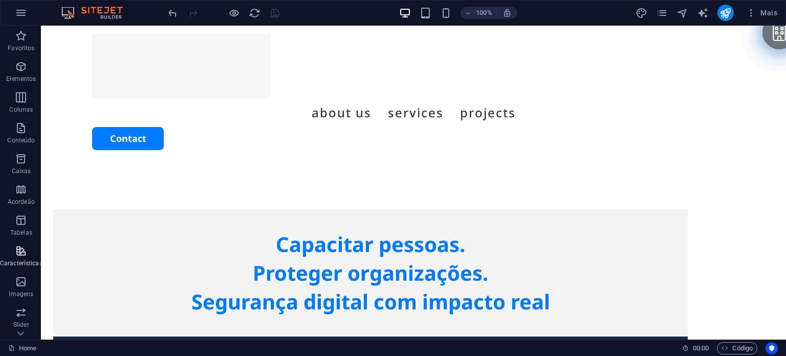
click at [24, 261] on p "Características" at bounding box center [21, 263] width 42 height 8
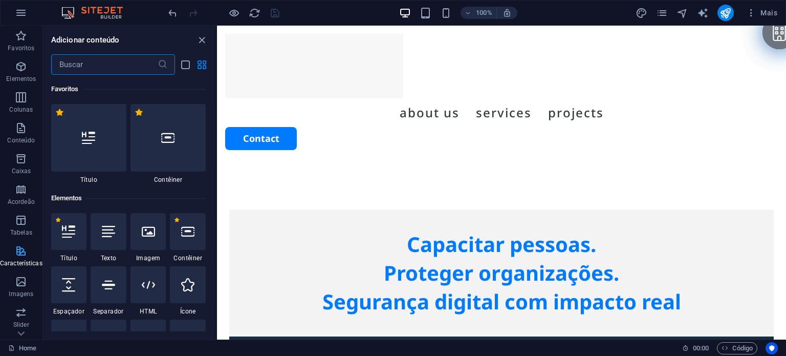
click at [24, 259] on p "Características" at bounding box center [21, 263] width 42 height 8
click at [18, 12] on icon "button" at bounding box center [21, 13] width 12 height 12
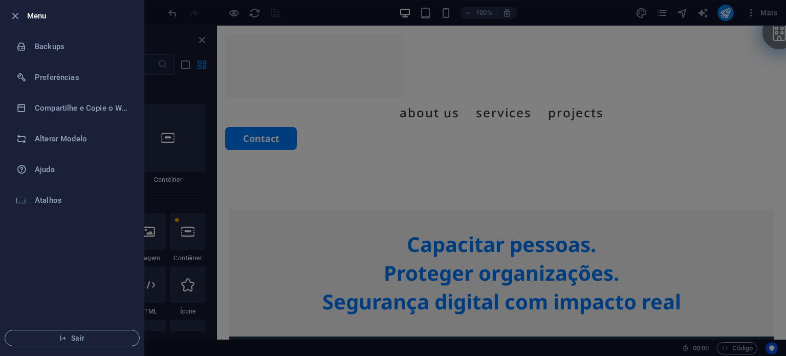
click at [308, 216] on div at bounding box center [393, 178] width 786 height 356
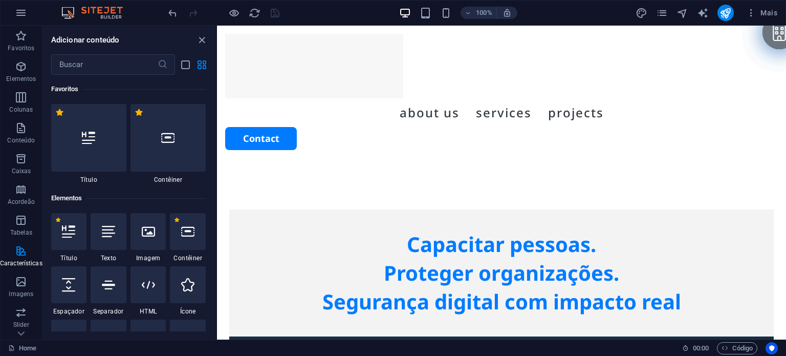
click at [308, 216] on div at bounding box center [393, 178] width 786 height 356
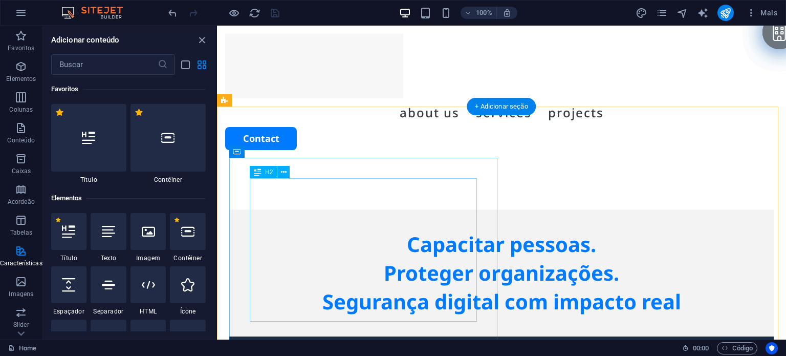
click at [276, 230] on div "Capacitar pessoas. Proteger organizações. Segurança digital com impacto real" at bounding box center [502, 273] width 504 height 86
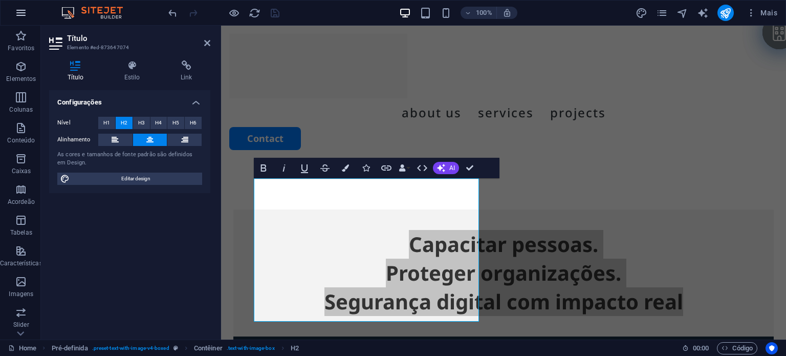
click at [18, 7] on icon "button" at bounding box center [21, 13] width 12 height 12
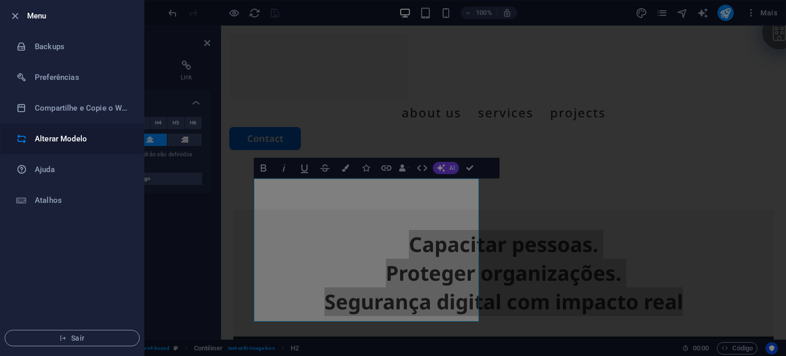
click at [59, 135] on h6 "Alterar Modelo" at bounding box center [82, 139] width 95 height 12
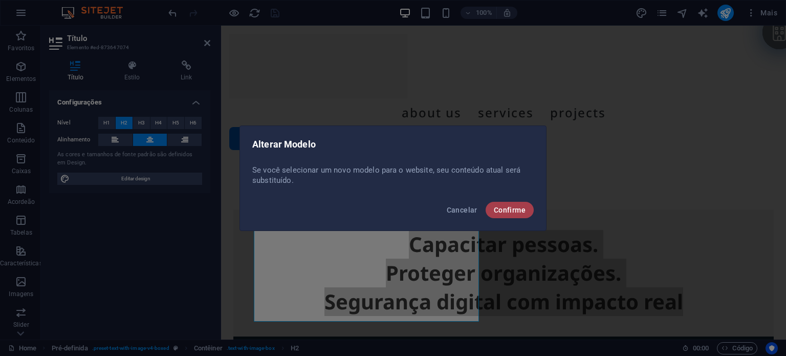
click at [522, 207] on span "Confirme" at bounding box center [510, 210] width 32 height 8
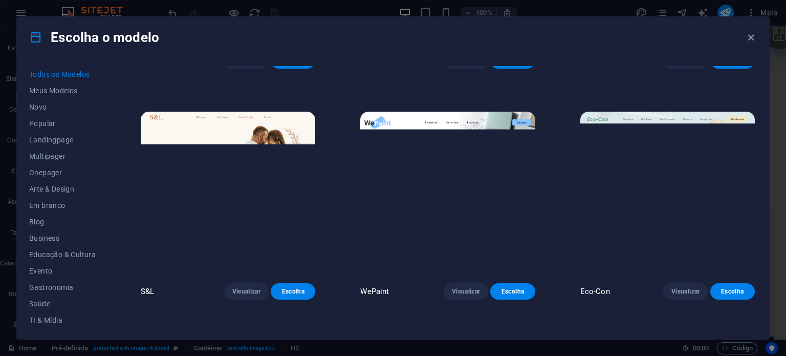
scroll to position [417, 0]
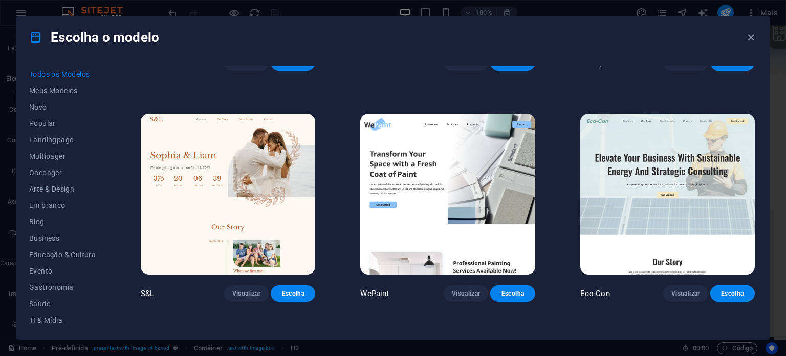
click at [465, 220] on img at bounding box center [447, 194] width 174 height 161
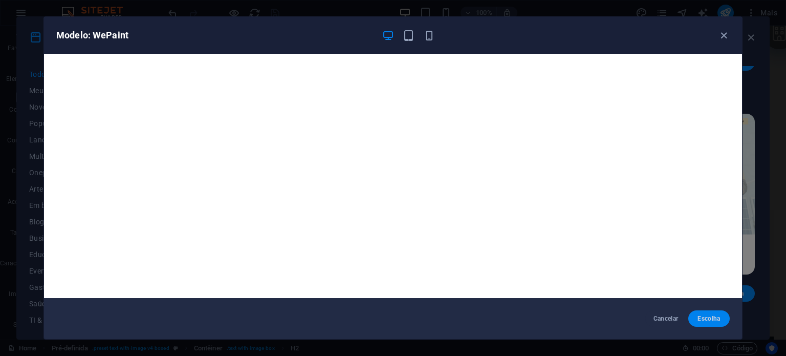
click at [708, 319] on span "Escolha" at bounding box center [708, 318] width 25 height 8
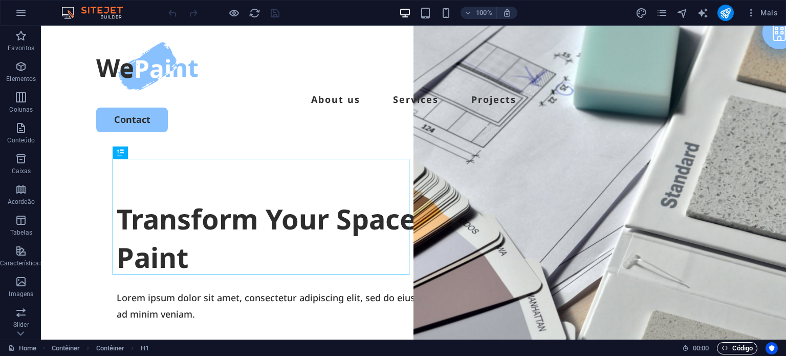
click at [736, 343] on span "Código" at bounding box center [736, 348] width 31 height 12
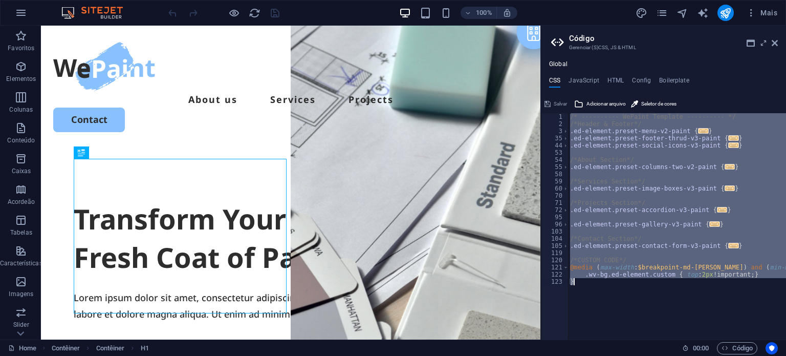
drag, startPoint x: 572, startPoint y: 117, endPoint x: 738, endPoint y: 305, distance: 251.6
click at [738, 305] on div "/* ---------- WePaint Template ---------- */ /*Header & Footer*/ .ed-element.pr…" at bounding box center [694, 229] width 252 height 233
click at [620, 303] on div "/* ---------- WePaint Template ---------- */ /*Header & Footer*/ .ed-element.pr…" at bounding box center [677, 226] width 218 height 226
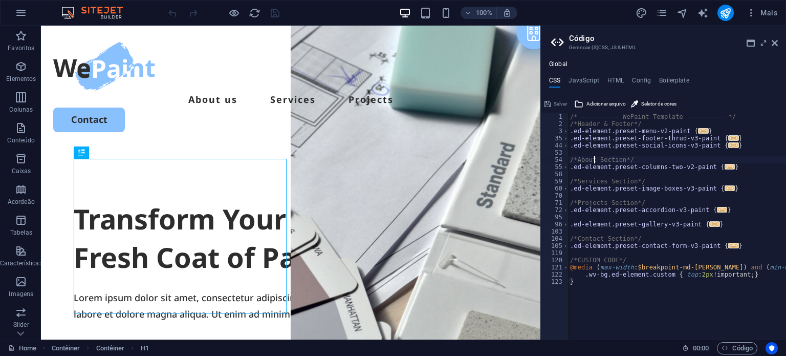
click at [596, 158] on div "/* ---------- WePaint Template ---------- */ /*Header & Footer*/ .ed-element.pr…" at bounding box center [694, 229] width 252 height 233
click at [597, 157] on div "/* ---------- WePaint Template ---------- */ /*Header & Footer*/ .ed-element.pr…" at bounding box center [694, 229] width 252 height 233
click at [725, 165] on span "..." at bounding box center [730, 167] width 10 height 6
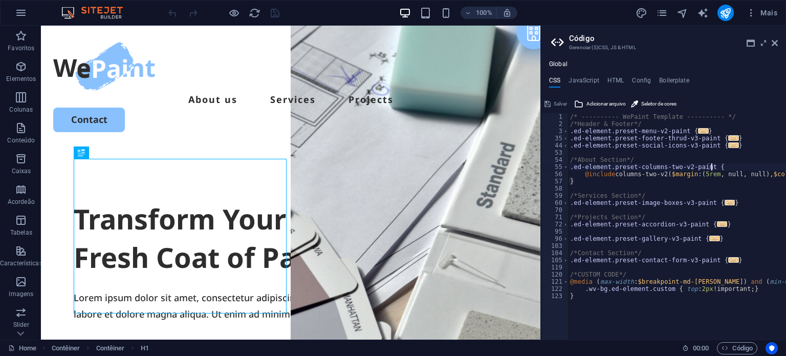
click at [715, 165] on div "/* ---------- WePaint Template ---------- */ /*Header & Footer*/ .ed-element.pr…" at bounding box center [704, 229] width 273 height 233
click at [698, 128] on span "..." at bounding box center [703, 131] width 10 height 6
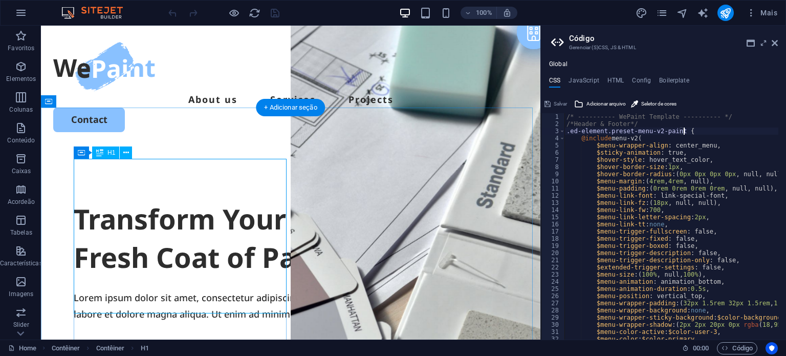
click at [170, 235] on div "Transform Your Space with a Fresh Coat of Paint" at bounding box center [291, 238] width 434 height 77
click at [149, 277] on div "Transform Your Space with a Fresh Coat of Paint" at bounding box center [291, 238] width 434 height 77
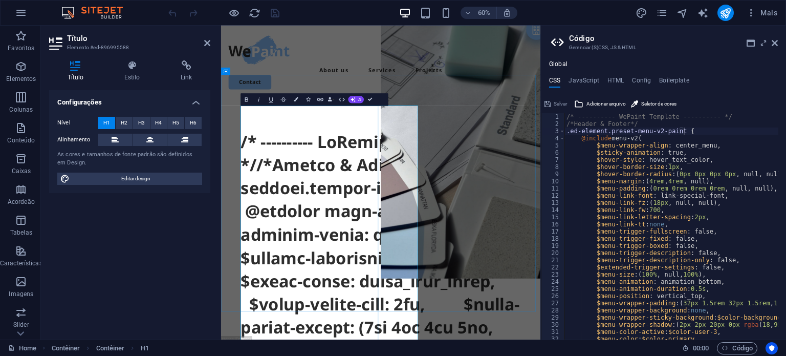
scroll to position [44053, 3]
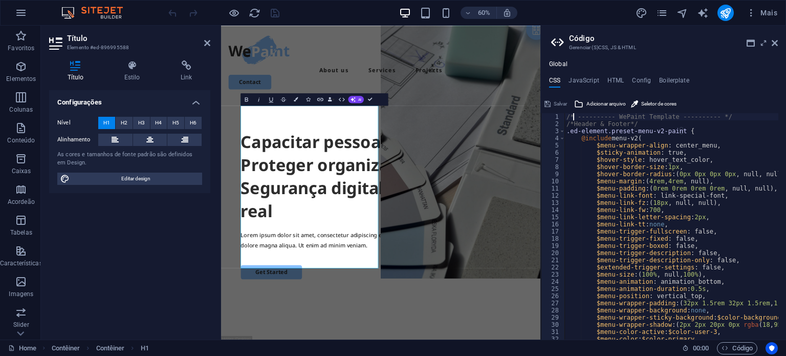
click at [572, 116] on div "/* ---------- WePaint Template ---------- */ /*Header & Footer*/ .ed-element.pr…" at bounding box center [766, 229] width 404 height 233
type textarea ".wv-bg.ed-element.custom { top: 2px !important; } }"
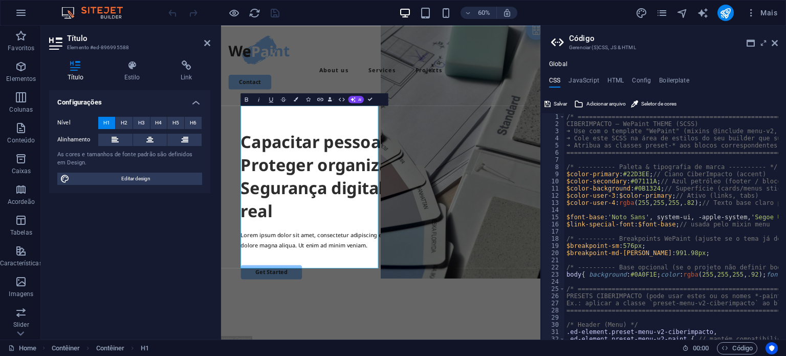
scroll to position [0, 0]
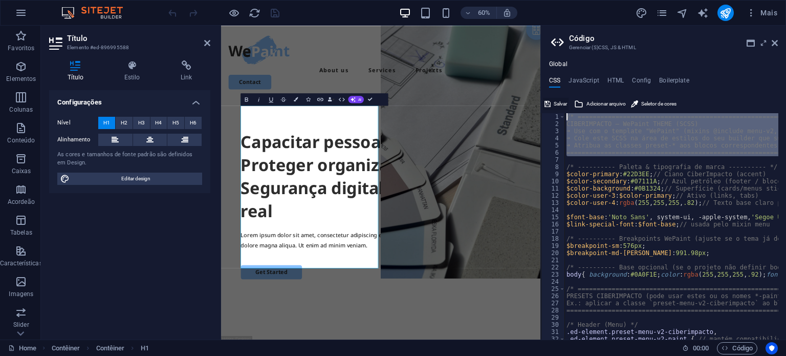
drag, startPoint x: 596, startPoint y: 157, endPoint x: 559, endPoint y: 108, distance: 61.1
click at [559, 108] on div "===================================================================== */ 1 2 3 …" at bounding box center [663, 218] width 245 height 244
type textarea "/* ===================================================================== CIBERI…"
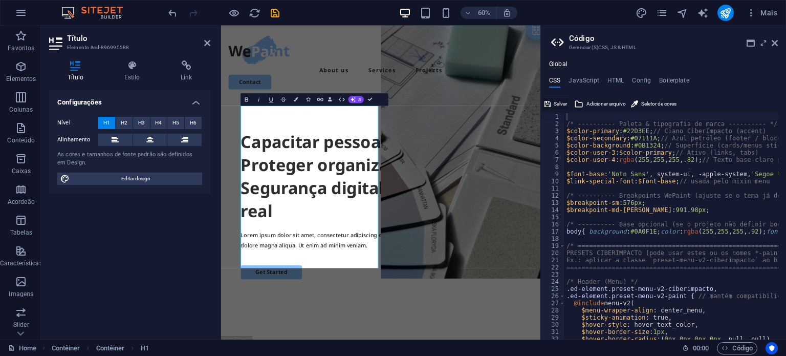
click at [557, 101] on span "Salvar" at bounding box center [560, 104] width 13 height 12
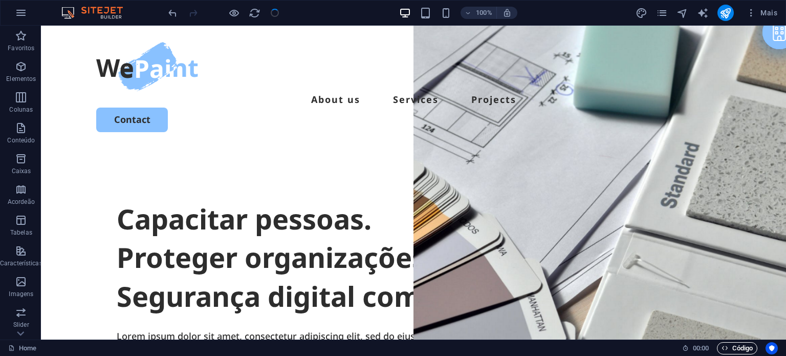
click at [740, 349] on span "Código" at bounding box center [736, 348] width 31 height 12
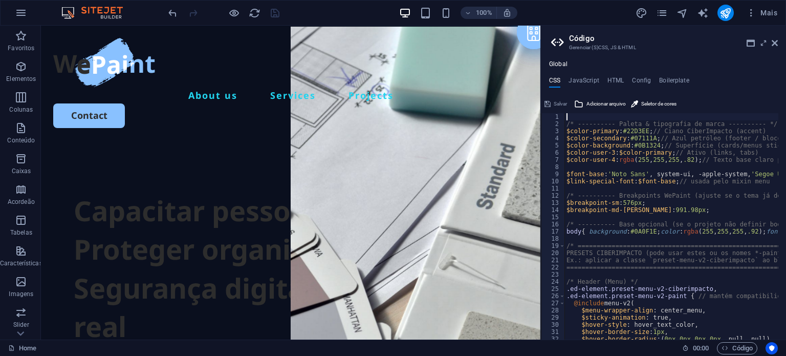
type textarea ".ed-element .badge{ display:inline-flex; align-items:center; gap:.4rem; padding…"
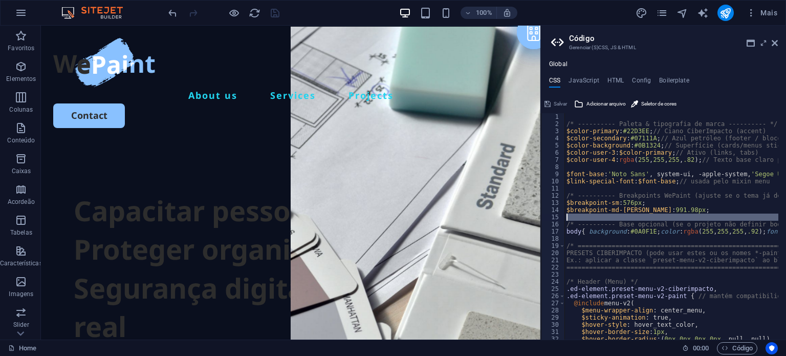
type textarea ".ed-element .badge{ display:inline-flex; align-items:center; gap:.4rem; padding…"
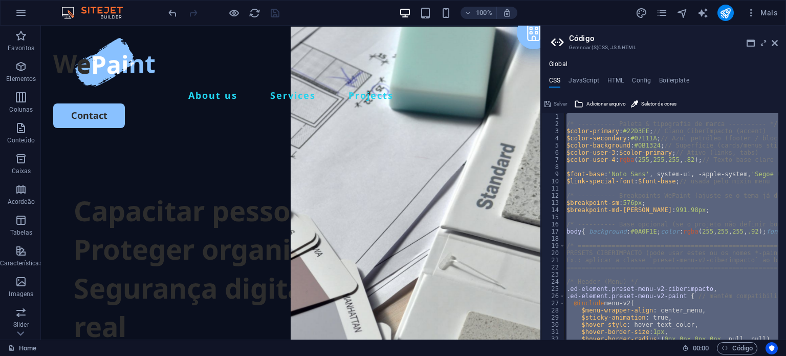
type textarea ".ed-element .badge{ display:inline-flex; align-items:center; gap:.4rem; padding…"
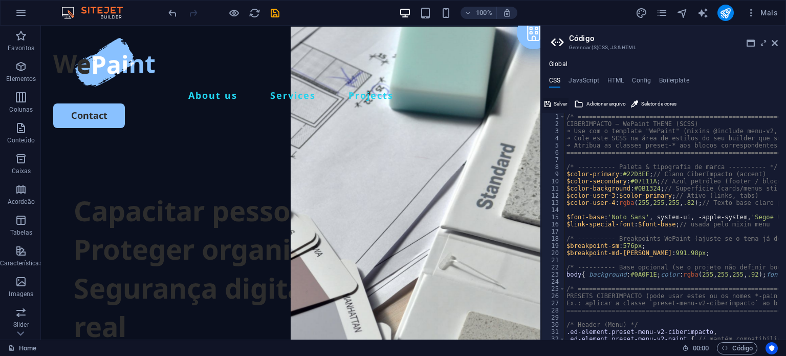
click at [557, 101] on span "Salvar" at bounding box center [560, 104] width 13 height 12
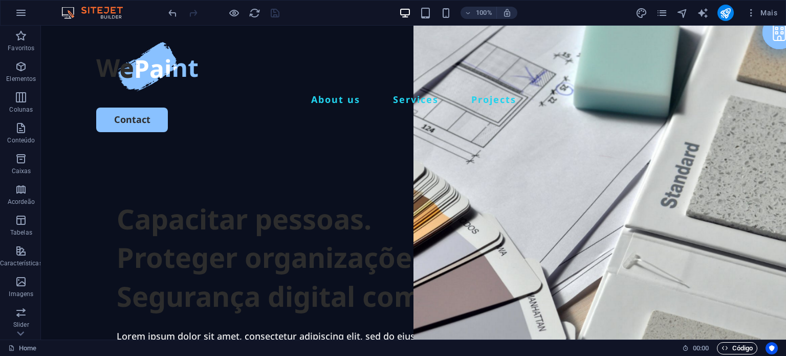
click at [733, 348] on span "Código" at bounding box center [736, 348] width 31 height 12
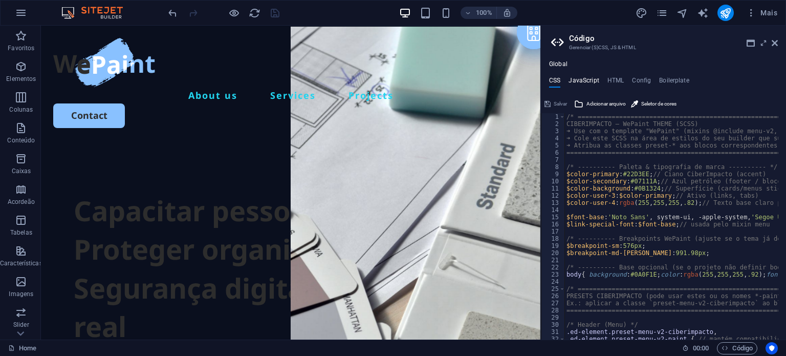
click at [586, 82] on h4 "JavaScript" at bounding box center [583, 82] width 30 height 11
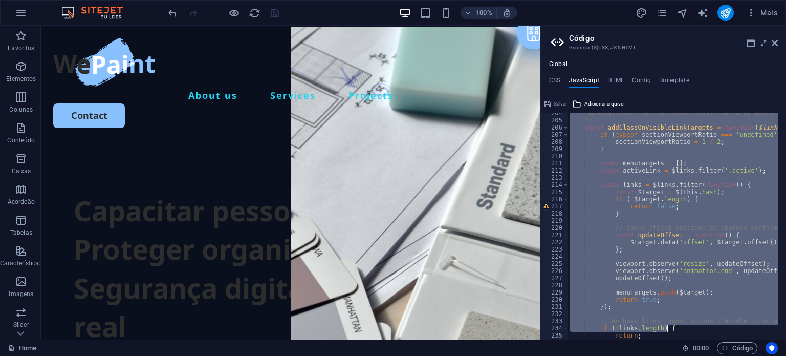
scroll to position [1629, 0]
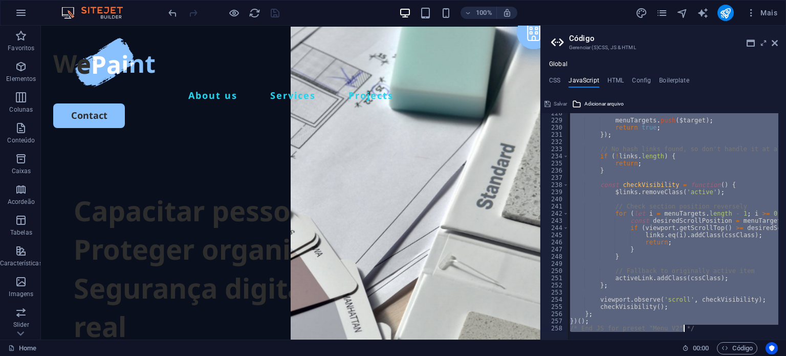
drag, startPoint x: 566, startPoint y: 117, endPoint x: 722, endPoint y: 380, distance: 305.6
click at [722, 355] on html "ciberimpacto.pt Home Favoritos Elementos Colunas Conteúdo Caixas Acordeão Tabel…" at bounding box center [393, 178] width 786 height 356
paste textarea "/* =============================== FIM ==============================="
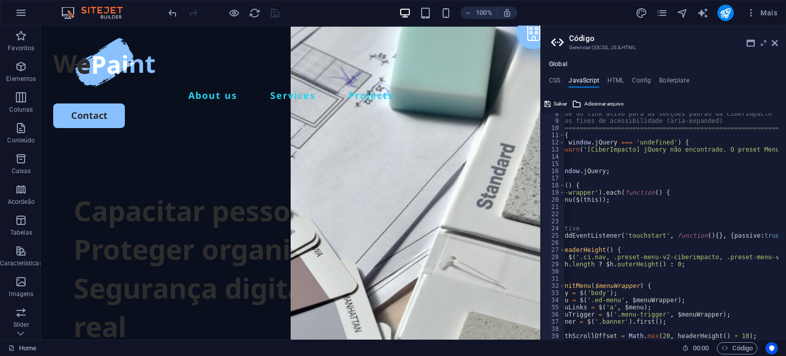
scroll to position [0, 0]
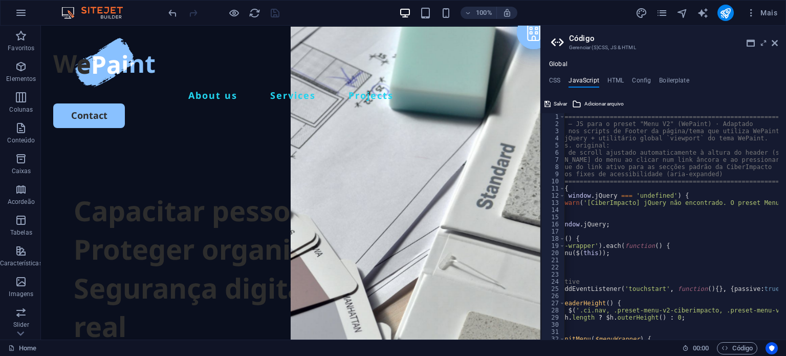
click at [578, 155] on div "/* ===================================================================== CIBERI…" at bounding box center [757, 229] width 480 height 233
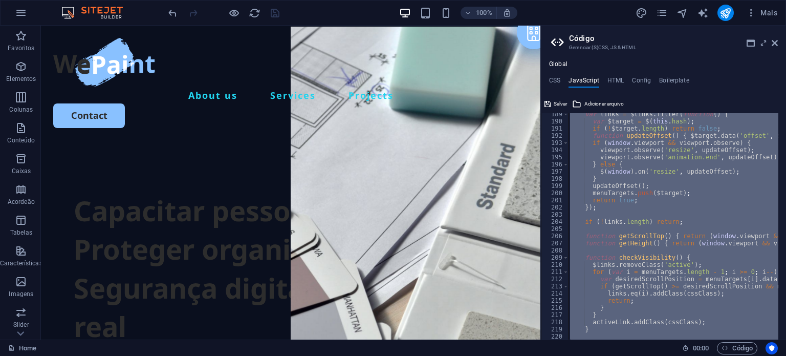
scroll to position [1400, 0]
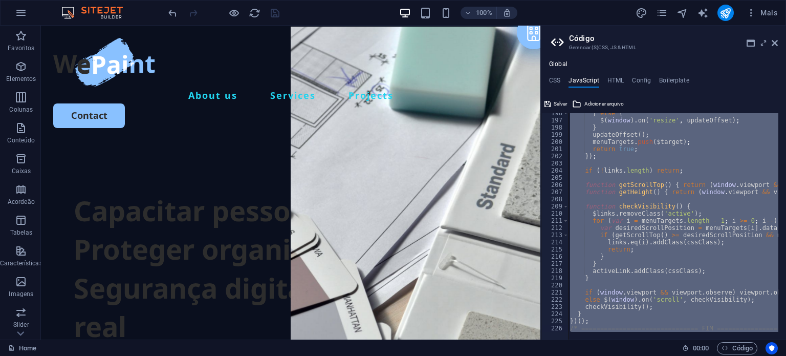
paste textarea
type textarea "/* =============================== FIM =============================== */"
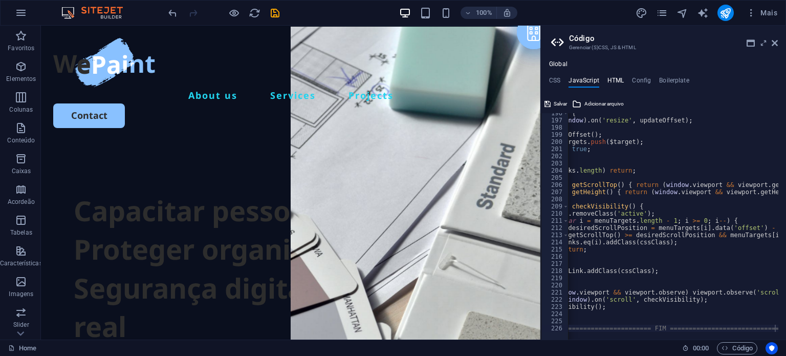
click at [610, 81] on h4 "HTML" at bounding box center [615, 82] width 17 height 11
type textarea "<a href="#main-content" class="wv-link-content button">Skip to main content</a>"
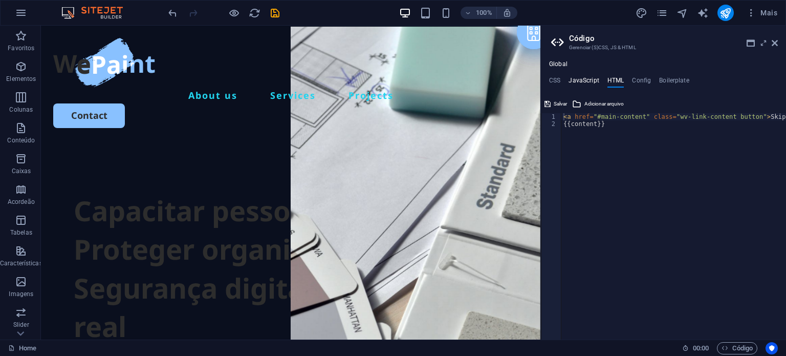
click at [577, 77] on h4 "JavaScript" at bounding box center [583, 82] width 30 height 11
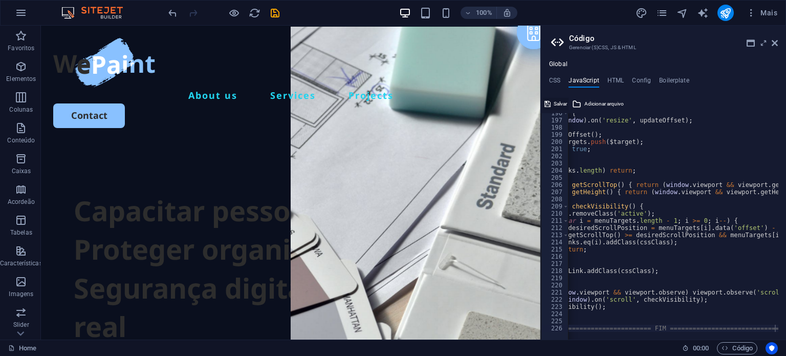
click at [557, 102] on span "Salvar" at bounding box center [560, 104] width 13 height 12
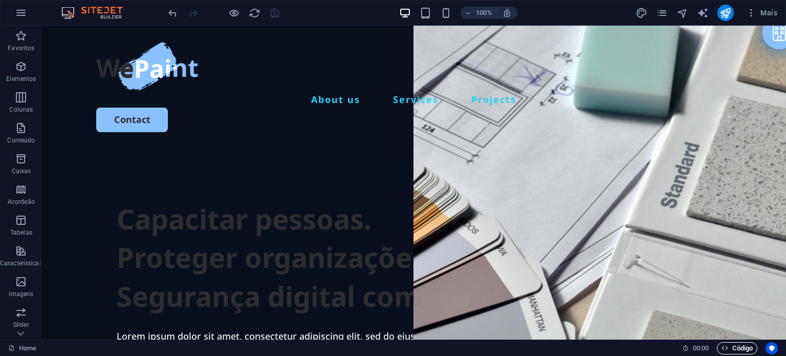
click at [743, 350] on span "Código" at bounding box center [736, 348] width 31 height 12
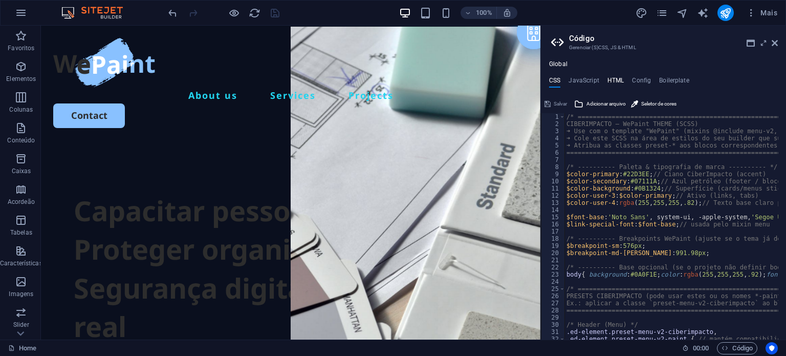
click at [615, 81] on h4 "HTML" at bounding box center [615, 82] width 17 height 11
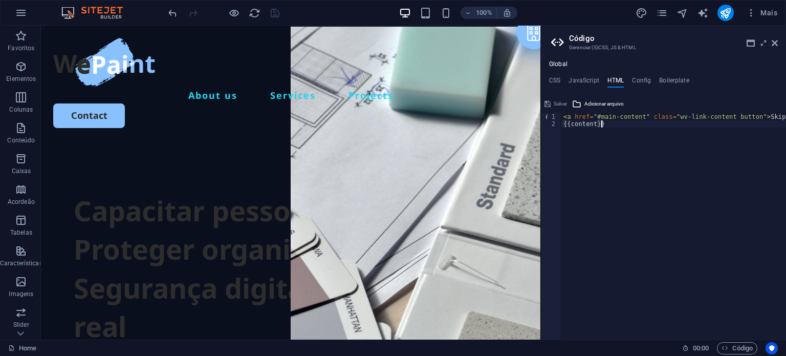
click at [575, 128] on div "< a href = "#main-content" class = "wv-link-content button" > Skip to main cont…" at bounding box center [699, 229] width 276 height 233
click at [575, 128] on div "< a href = "#main-content" class = "wv-link-content button" > Skip to main cont…" at bounding box center [673, 226] width 225 height 226
click at [575, 128] on div "< a href = "#main-content" class = "wv-link-content button" > Skip to main cont…" at bounding box center [699, 229] width 276 height 233
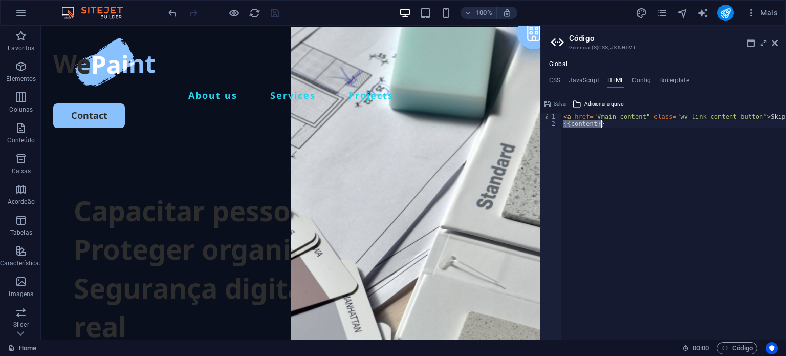
click at [575, 128] on div "< a href = "#main-content" class = "wv-link-content button" > Skip to main cont…" at bounding box center [699, 229] width 276 height 233
type textarea "<a href="#main-content" class="wv-link-content button">Skip to main content</a>…"
click at [646, 83] on h4 "Config" at bounding box center [641, 82] width 19 height 11
type textarea "$fz-h5-all: (20px, 17px, 15px);"
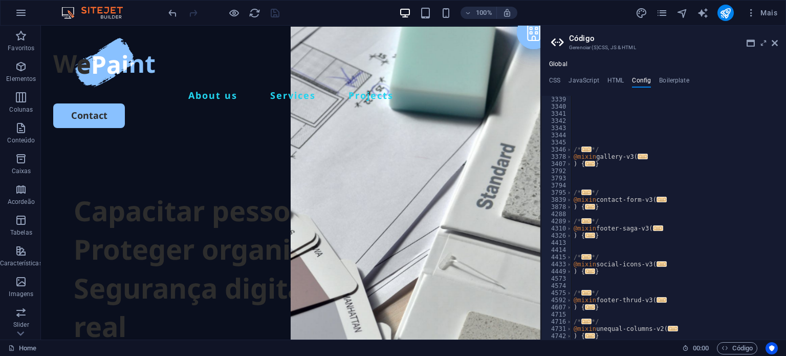
scroll to position [587, 0]
click at [763, 40] on icon at bounding box center [763, 43] width 0 height 8
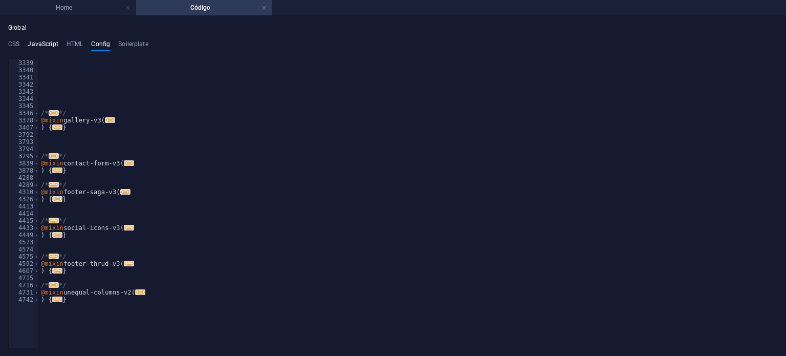
click at [28, 42] on h4 "JavaScript" at bounding box center [43, 45] width 30 height 11
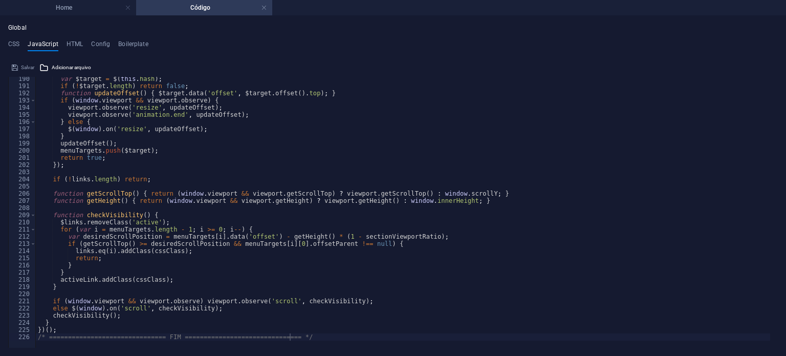
click at [87, 41] on ul "CSS JavaScript HTML Config Boilerplate" at bounding box center [393, 45] width 770 height 11
click at [70, 40] on h4 "HTML" at bounding box center [75, 45] width 17 height 11
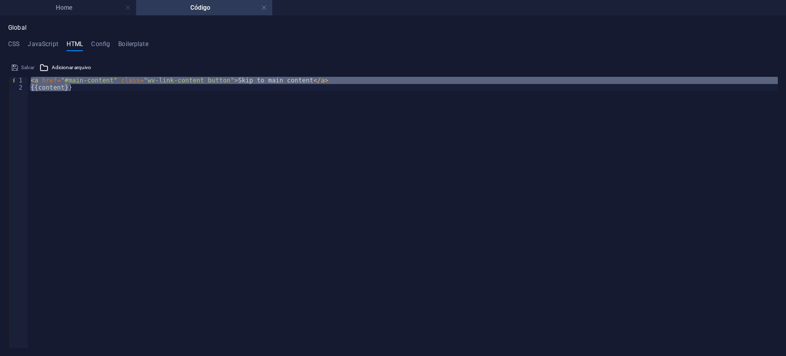
click at [106, 39] on div "Global CSS JavaScript HTML Config Boilerplate 1 2 3 4 5 6 7 8 9 10 11 12 13 14 …" at bounding box center [393, 185] width 770 height 323
click at [101, 42] on h4 "Config" at bounding box center [100, 45] width 19 height 11
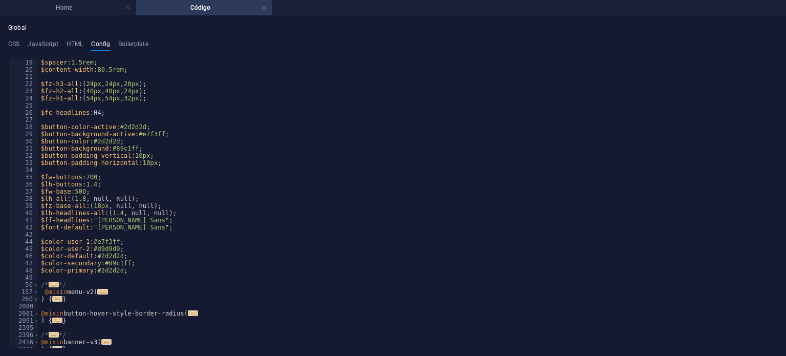
scroll to position [0, 0]
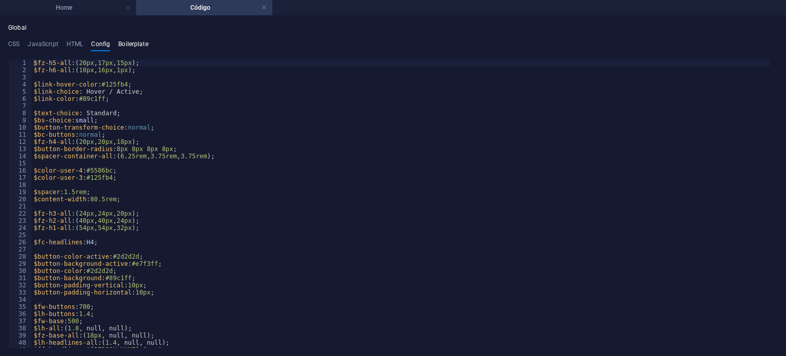
click at [124, 43] on h4 "Boilerplate" at bounding box center [133, 45] width 30 height 11
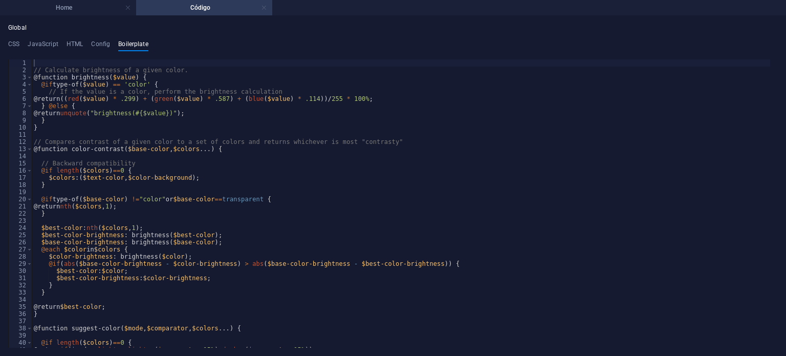
click at [266, 8] on link at bounding box center [264, 8] width 6 height 10
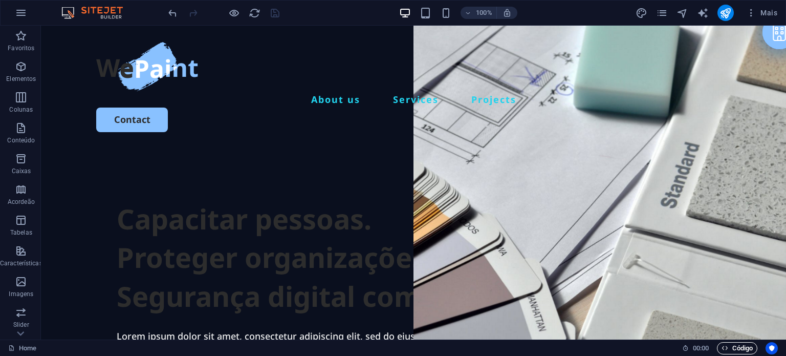
click at [749, 351] on span "Código" at bounding box center [736, 348] width 31 height 12
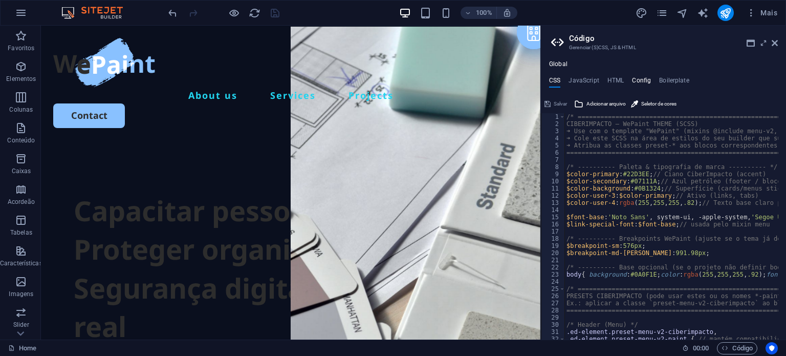
click at [636, 79] on h4 "Config" at bounding box center [641, 82] width 19 height 11
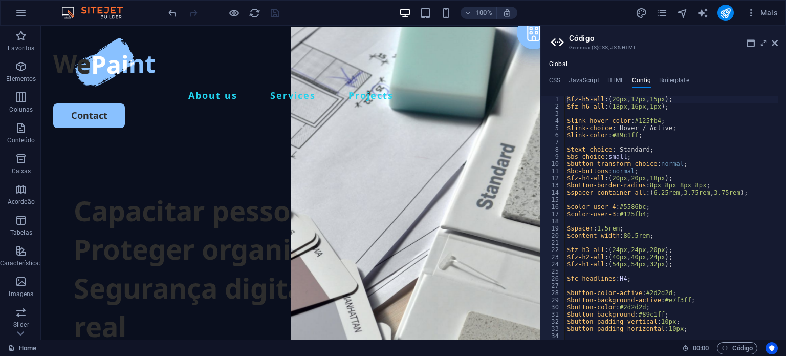
click at [605, 79] on ul "CSS JavaScript HTML Config Boilerplate" at bounding box center [663, 82] width 245 height 11
click at [611, 79] on h4 "HTML" at bounding box center [615, 82] width 17 height 11
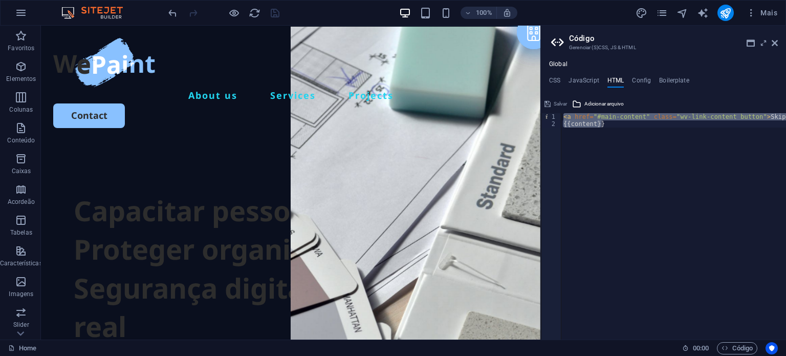
click at [611, 79] on h4 "HTML" at bounding box center [615, 82] width 17 height 11
click at [618, 169] on div "< a href = "#main-content" class = "wv-link-content button" > Skip to main cont…" at bounding box center [673, 226] width 225 height 226
type textarea "{{content}}"
paste textarea
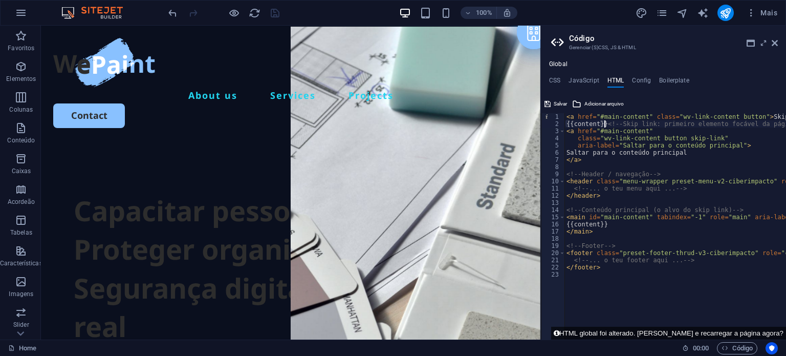
click at [605, 122] on div "< a href = "#main-content" class = "wv-link-content button" > Skip to main cont…" at bounding box center [707, 229] width 287 height 233
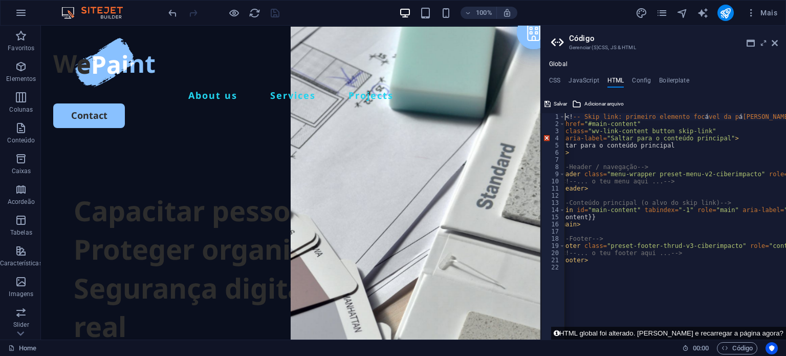
scroll to position [0, 9]
type textarea "<<!-- Skip link: primeiro elemento focável da página -->"
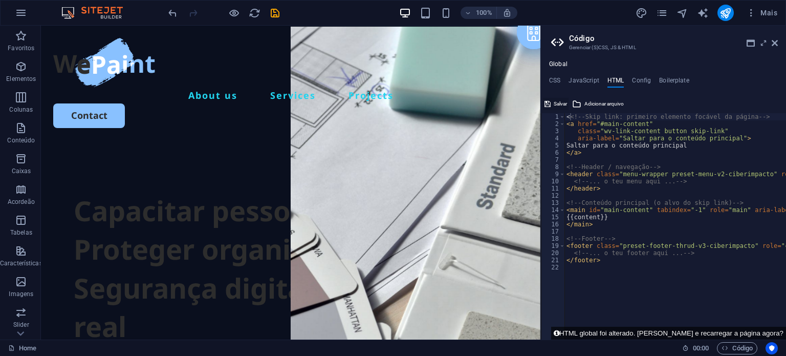
click at [561, 100] on span "Salvar" at bounding box center [560, 104] width 13 height 12
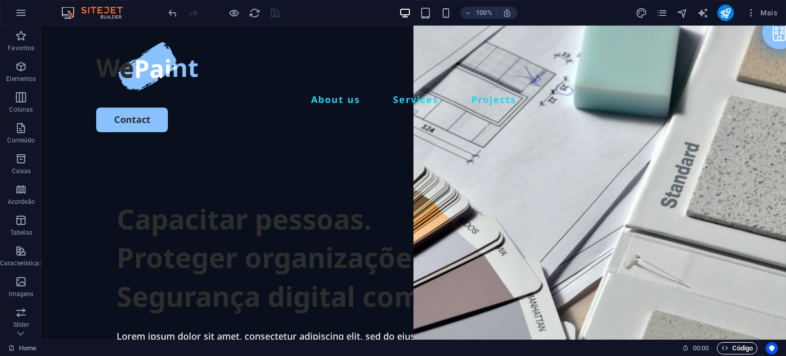
click at [730, 349] on span "Código" at bounding box center [736, 348] width 31 height 12
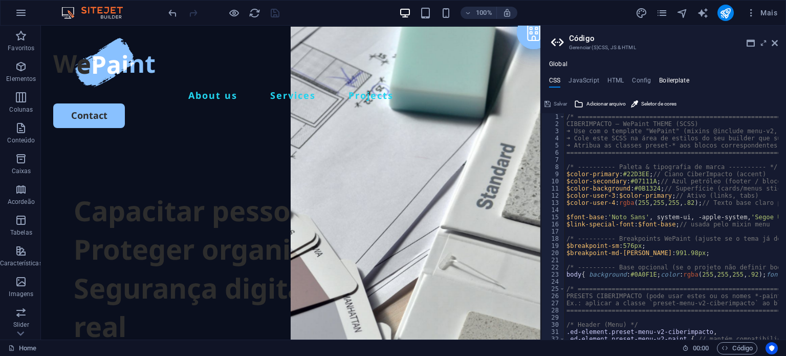
click at [669, 79] on h4 "Boilerplate" at bounding box center [674, 82] width 30 height 11
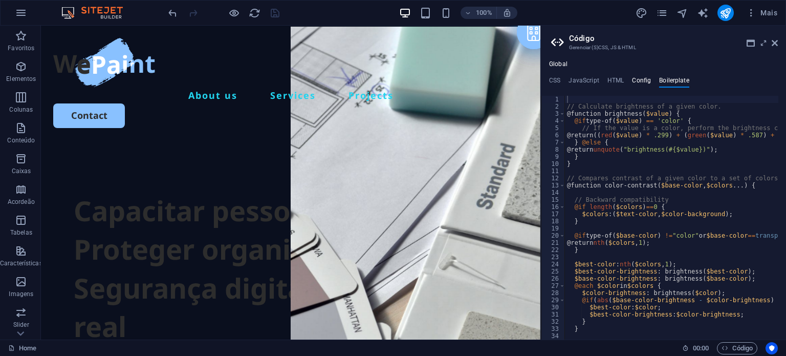
click at [639, 79] on h4 "Config" at bounding box center [641, 82] width 19 height 11
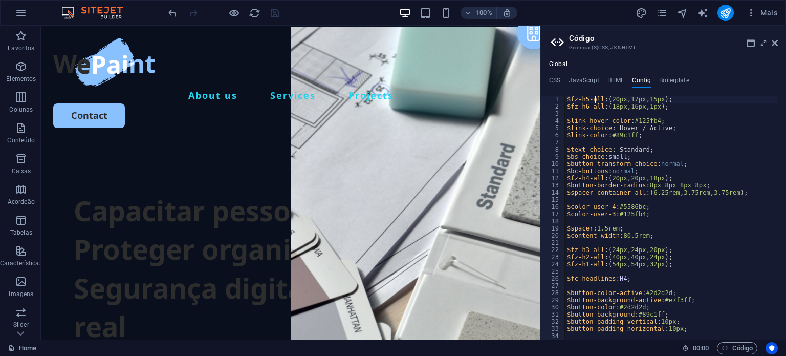
click at [594, 99] on div "$fz-h5-all : ( 20px , 17px , 15px ) ; $fz-h6-all : ( 18px , 16px , 1px ) ; $lin…" at bounding box center [671, 225] width 213 height 258
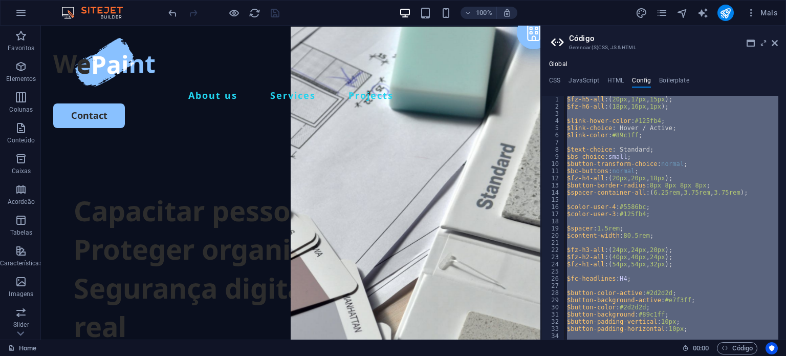
click at [594, 99] on div "$fz-h5-all : ( 20px , 17px , 15px ) ; $fz-h6-all : ( 18px , 16px , 1px ) ; $lin…" at bounding box center [671, 225] width 213 height 258
type textarea "} }"
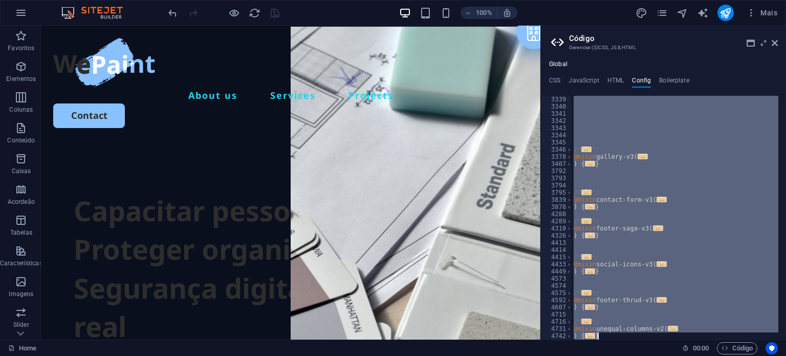
scroll to position [587, 0]
paste textarea
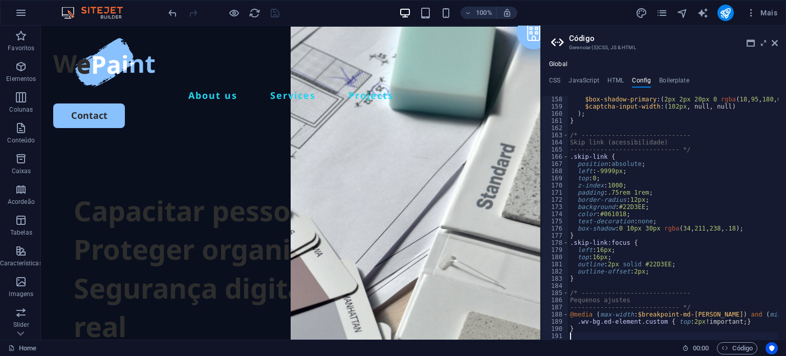
scroll to position [1125, 0]
click at [675, 83] on h4 "Boilerplate" at bounding box center [674, 82] width 30 height 11
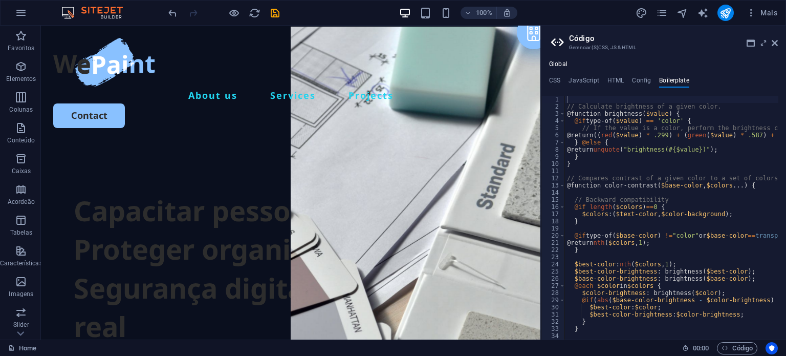
click at [675, 83] on h4 "Boilerplate" at bounding box center [674, 82] width 30 height 11
drag, startPoint x: 704, startPoint y: 83, endPoint x: 666, endPoint y: 76, distance: 38.9
click at [666, 77] on ul "CSS JavaScript HTML Config Boilerplate" at bounding box center [663, 82] width 245 height 11
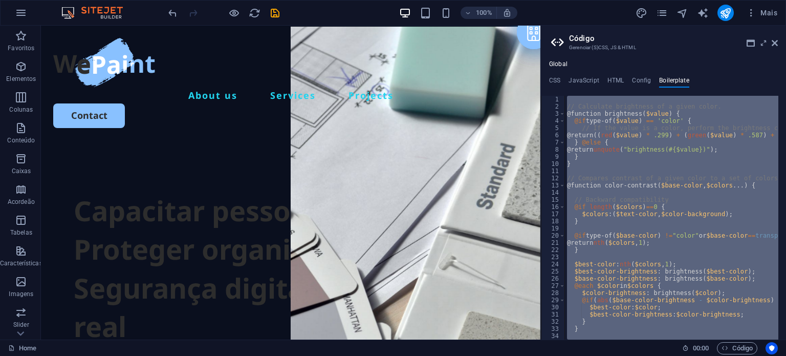
click at [710, 150] on div "// Calculate brightness of a given color. @function brightness ( $value ) { @if…" at bounding box center [671, 218] width 213 height 244
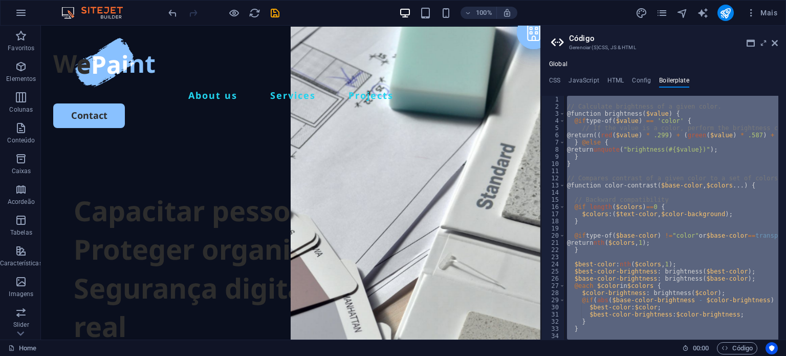
type textarea "}"
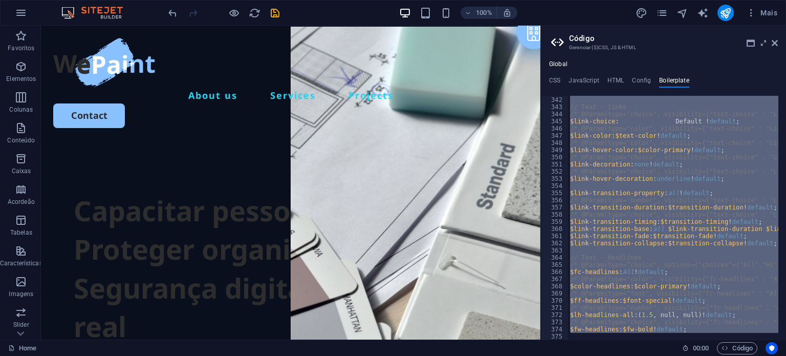
scroll to position [1396, 0]
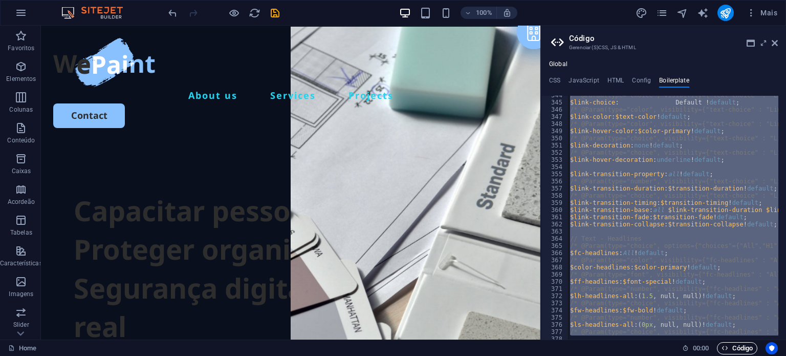
click at [731, 348] on span "Código" at bounding box center [736, 348] width 31 height 12
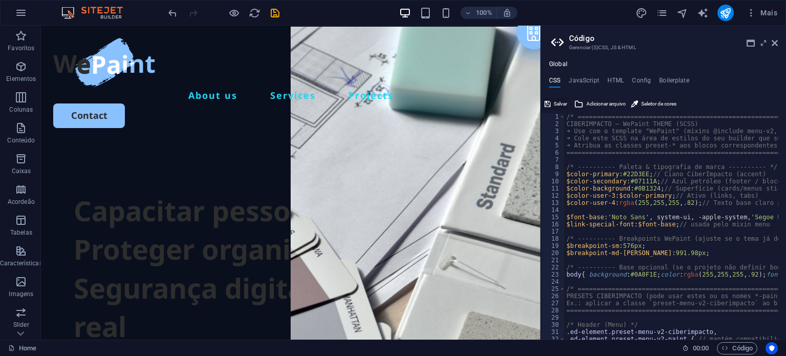
click at [552, 101] on button "Salvar" at bounding box center [556, 104] width 26 height 12
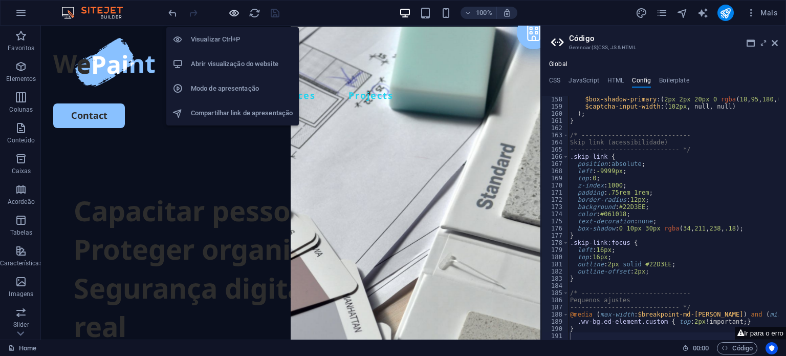
click at [232, 17] on icon "button" at bounding box center [234, 13] width 12 height 12
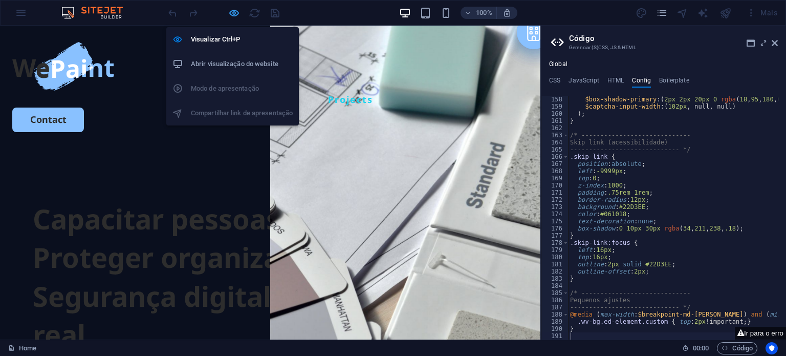
click at [232, 17] on icon "button" at bounding box center [234, 13] width 12 height 12
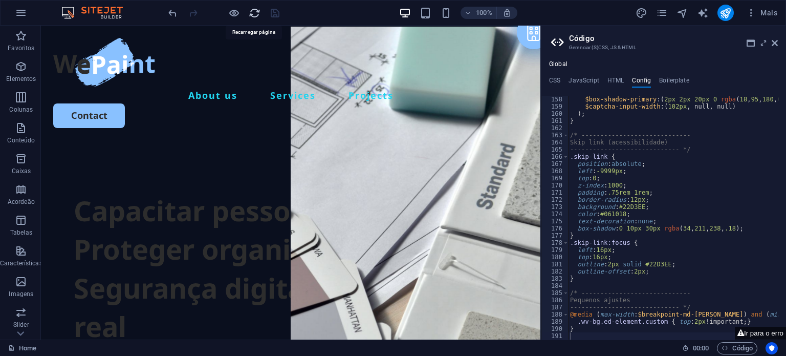
click at [255, 11] on icon "reload" at bounding box center [255, 13] width 12 height 12
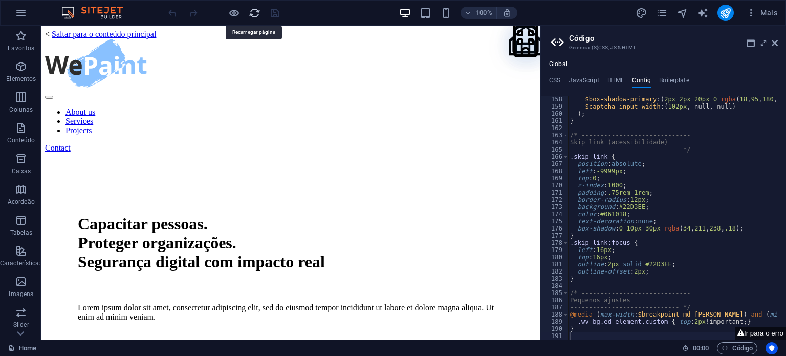
scroll to position [0, 0]
drag, startPoint x: 556, startPoint y: 39, endPoint x: 772, endPoint y: 45, distance: 216.0
click at [772, 45] on header "Código Gerenciar (S)CSS, JS & HTML" at bounding box center [664, 39] width 227 height 27
click at [772, 45] on icon at bounding box center [775, 43] width 6 height 8
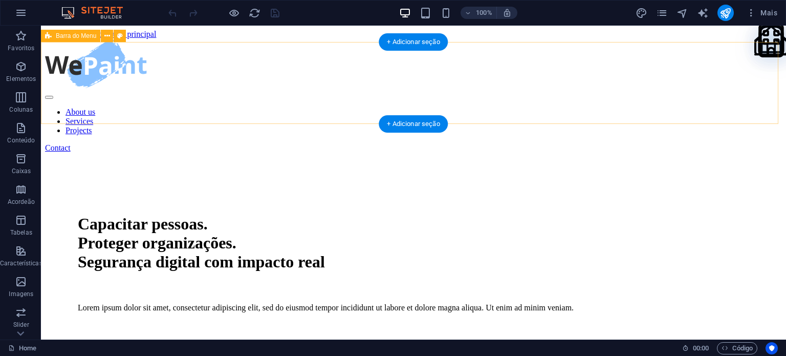
click at [407, 114] on div "About us Services Projects Contact" at bounding box center [413, 96] width 737 height 114
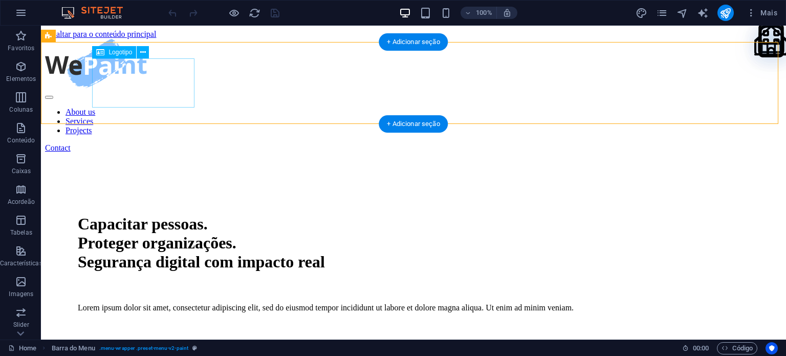
click at [116, 90] on div "Conteúdo principal" at bounding box center [413, 64] width 737 height 51
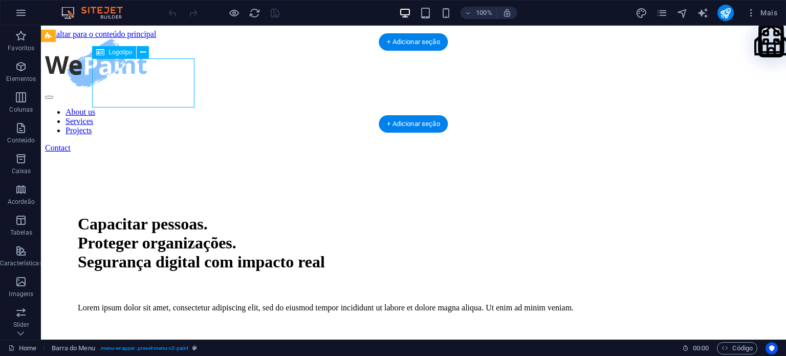
click at [116, 90] on div "Conteúdo principal" at bounding box center [413, 64] width 737 height 51
select select "px"
select select
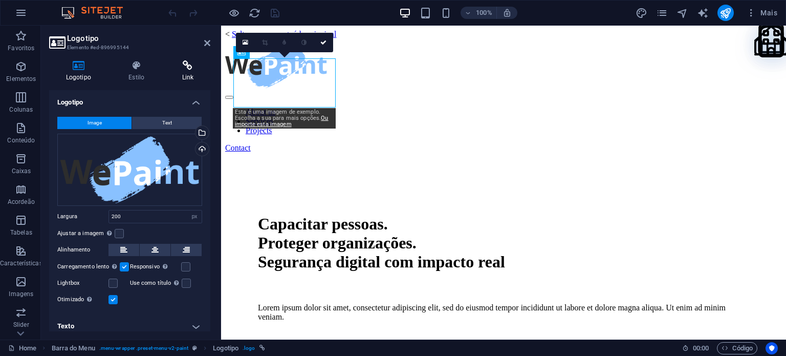
click at [190, 75] on h4 "Link" at bounding box center [187, 70] width 45 height 21
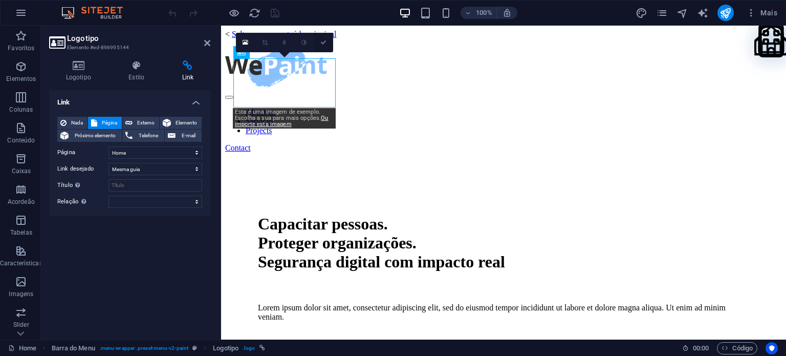
click at [323, 42] on icon at bounding box center [323, 42] width 6 height 6
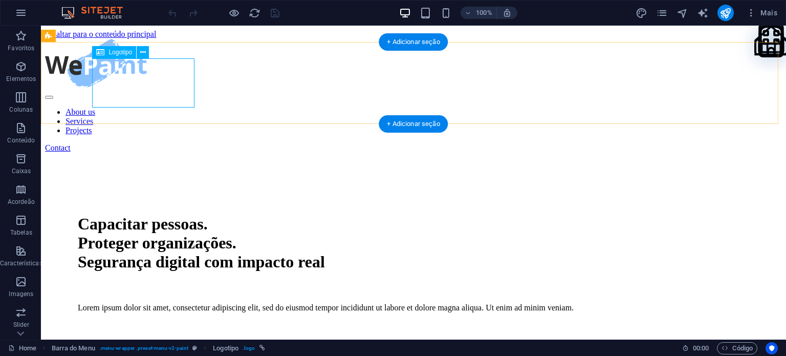
click at [166, 67] on div "Conteúdo principal" at bounding box center [413, 64] width 737 height 51
select select
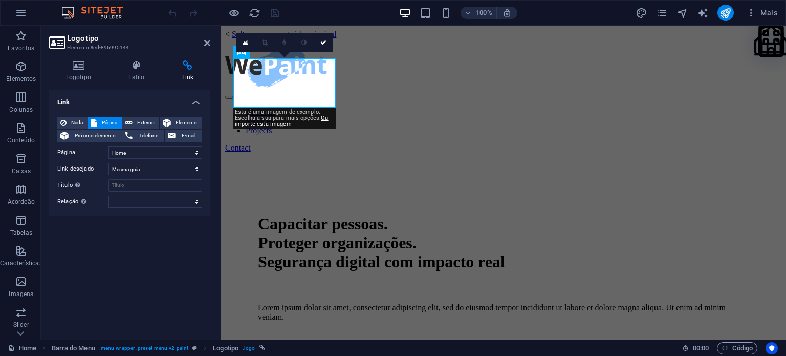
click at [166, 67] on icon at bounding box center [187, 65] width 45 height 10
click at [735, 352] on span "Código" at bounding box center [736, 348] width 31 height 12
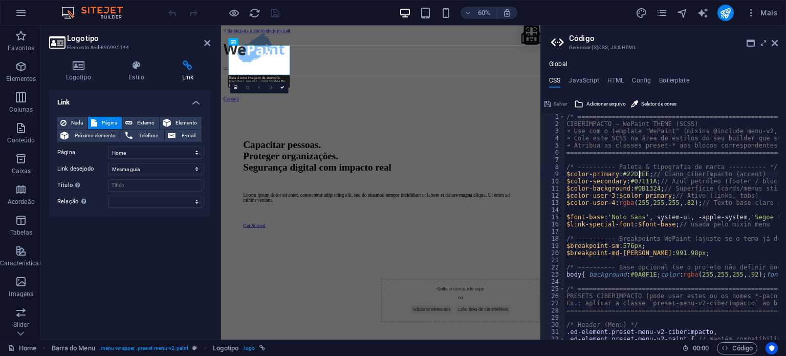
type textarea "$color-primary: #22D3EE; // Ciano CiberImpacto (accent) $color-secondary: #0711…"
click at [116, 63] on icon at bounding box center [136, 65] width 49 height 10
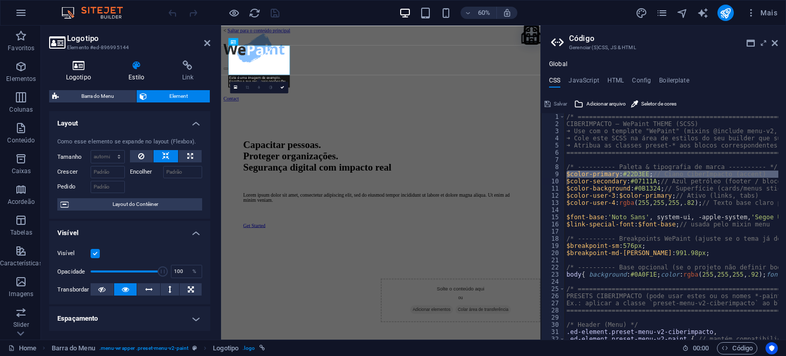
click at [70, 72] on h4 "Logotipo" at bounding box center [80, 70] width 63 height 21
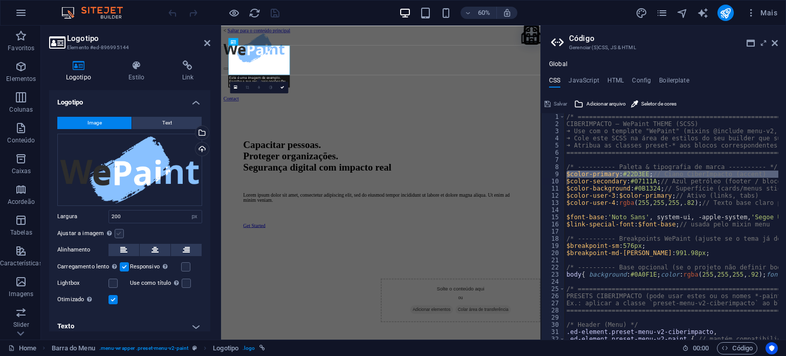
scroll to position [6, 0]
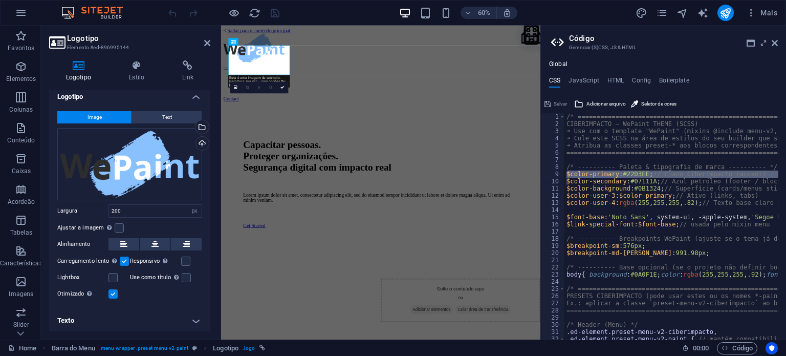
click at [260, 78] on div "Esta é uma imagem de exemplo. Escolha a sua para mais opções. Ou importe esta i…" at bounding box center [259, 81] width 62 height 12
click at [259, 39] on icon at bounding box center [259, 41] width 4 height 7
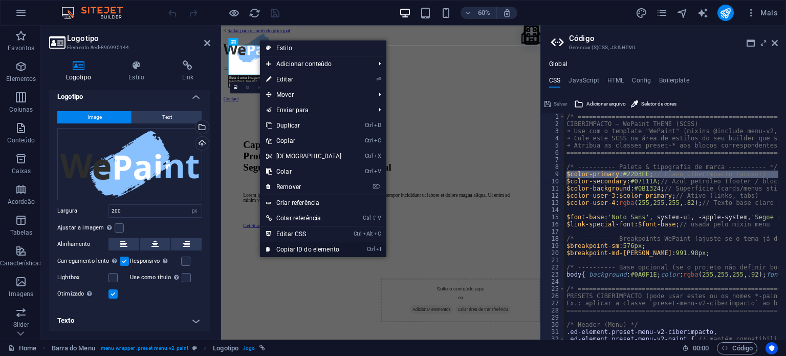
click at [312, 249] on link "Ctrl I Copiar ID do elemento" at bounding box center [304, 249] width 88 height 15
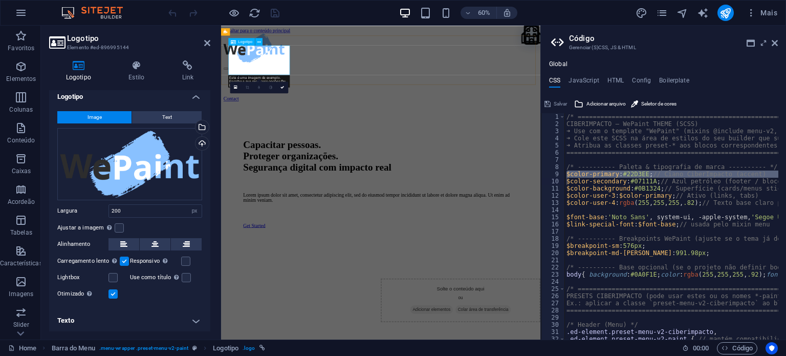
click at [310, 83] on div "Conteúdo principal" at bounding box center [487, 64] width 524 height 51
click at [259, 41] on icon at bounding box center [259, 41] width 4 height 7
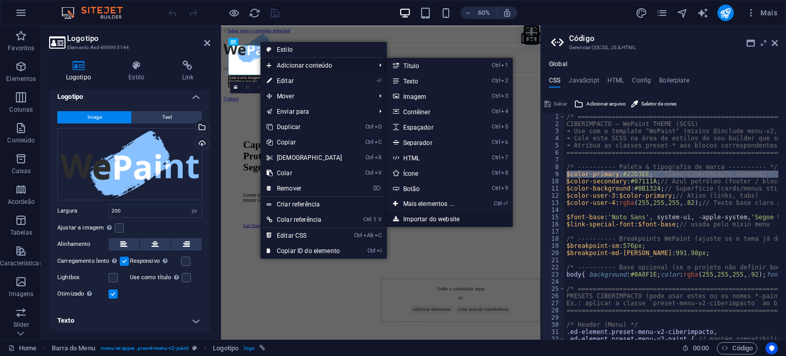
click at [411, 216] on link "Importar do website" at bounding box center [450, 218] width 126 height 15
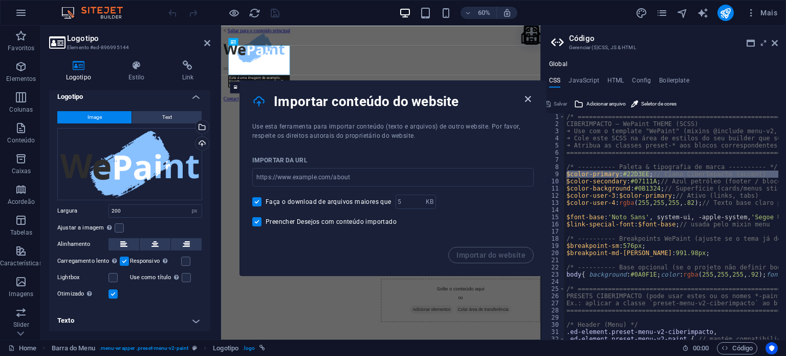
click at [530, 99] on icon "button" at bounding box center [528, 99] width 12 height 12
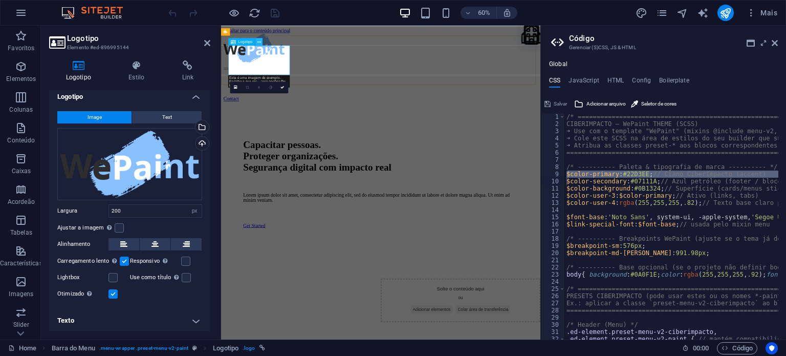
click at [260, 40] on icon at bounding box center [259, 41] width 4 height 7
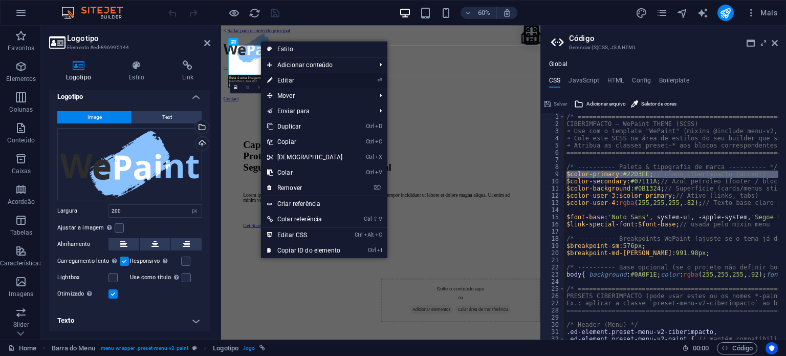
click at [354, 78] on li "⏎ Editar" at bounding box center [324, 80] width 126 height 15
click at [311, 204] on link "Criar referência" at bounding box center [324, 203] width 126 height 15
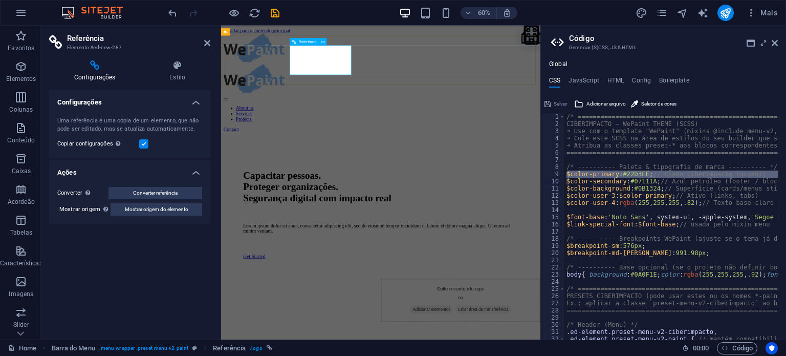
click at [373, 90] on div "Conteúdo principal" at bounding box center [487, 115] width 524 height 51
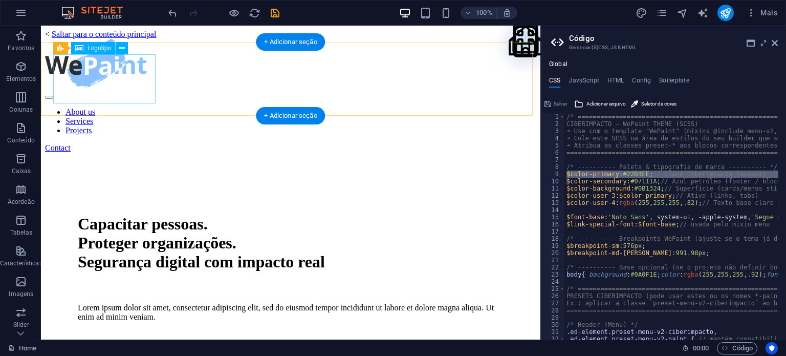
click at [145, 63] on div "Conteúdo principal" at bounding box center [290, 64] width 491 height 51
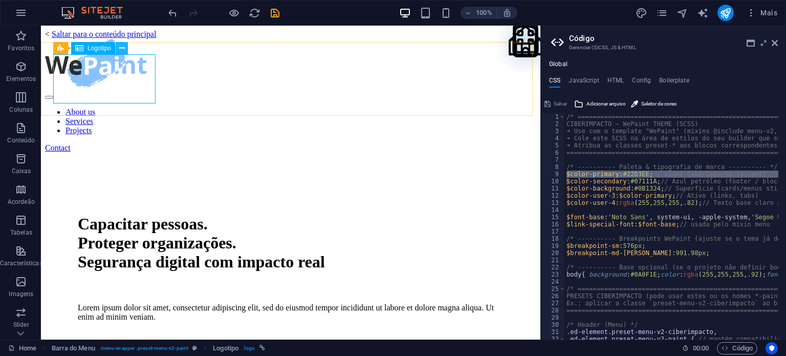
click at [123, 46] on icon at bounding box center [122, 48] width 6 height 11
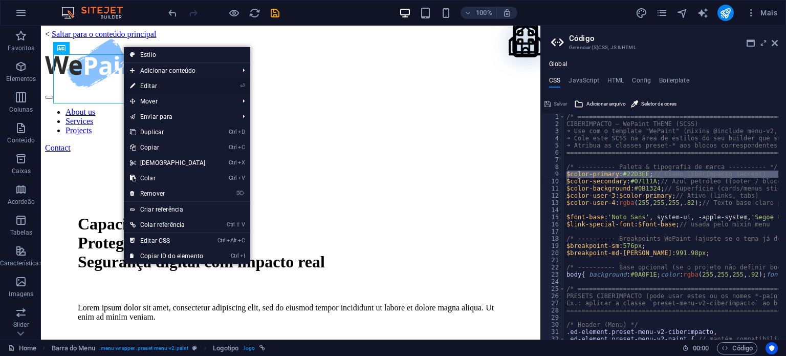
click at [178, 82] on link "⏎ Editar" at bounding box center [168, 85] width 88 height 15
select select "px"
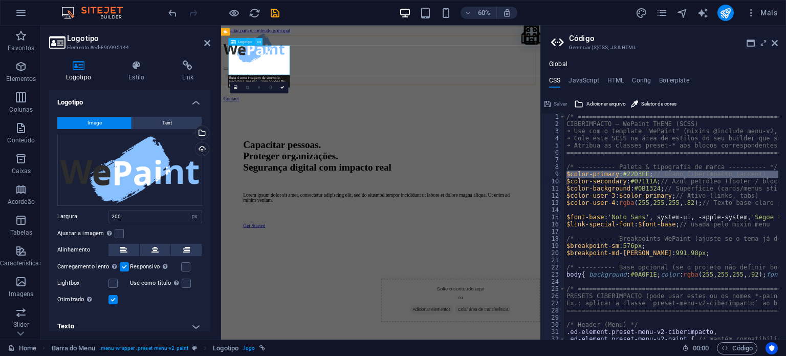
click at [259, 43] on icon at bounding box center [259, 41] width 4 height 7
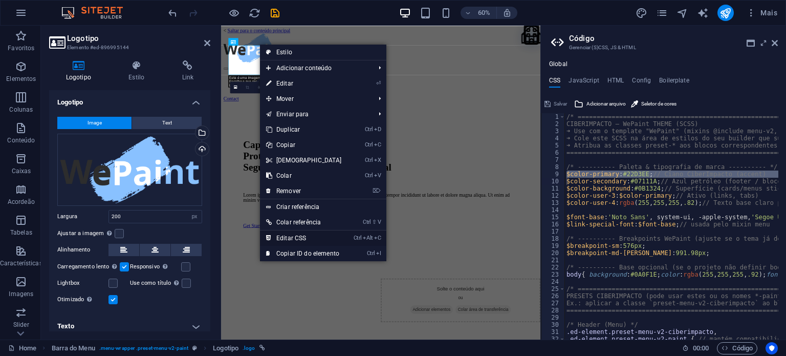
click at [293, 241] on link "Ctrl Alt C Editar CSS" at bounding box center [304, 237] width 88 height 15
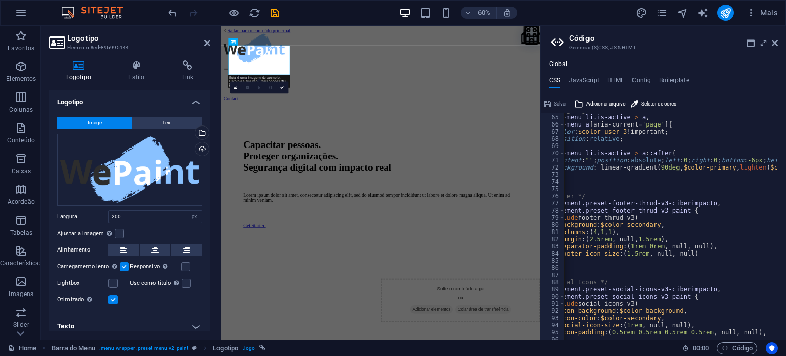
scroll to position [458, 0]
click at [772, 44] on icon at bounding box center [775, 43] width 6 height 8
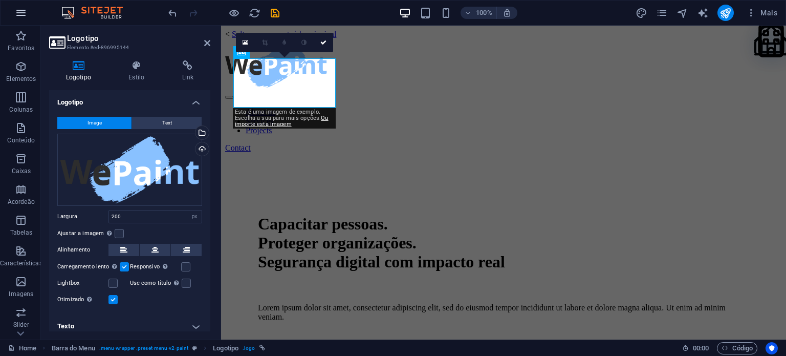
click at [25, 8] on icon "button" at bounding box center [21, 13] width 12 height 12
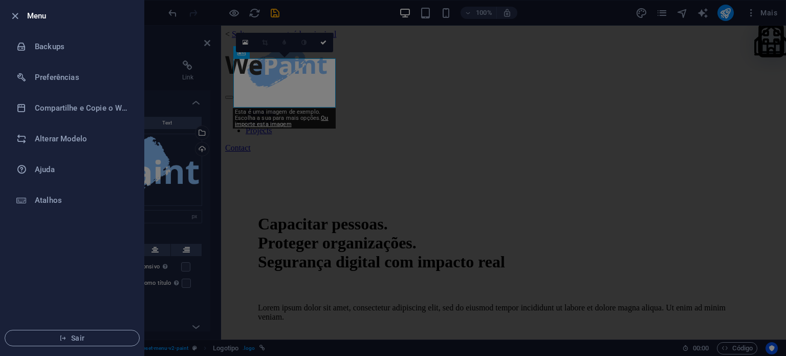
click at [278, 8] on div at bounding box center [393, 178] width 786 height 356
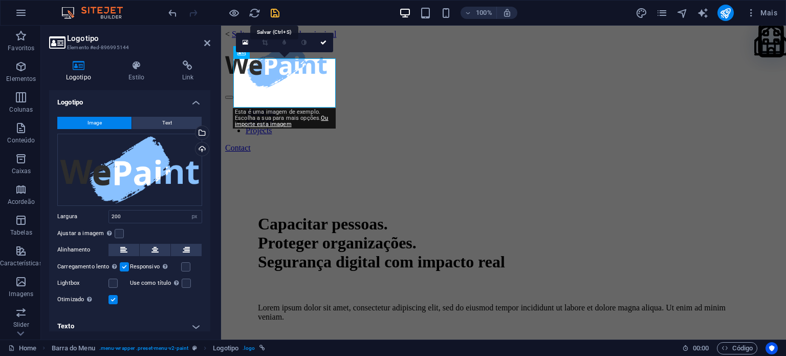
click at [274, 10] on icon "save" at bounding box center [275, 13] width 12 height 12
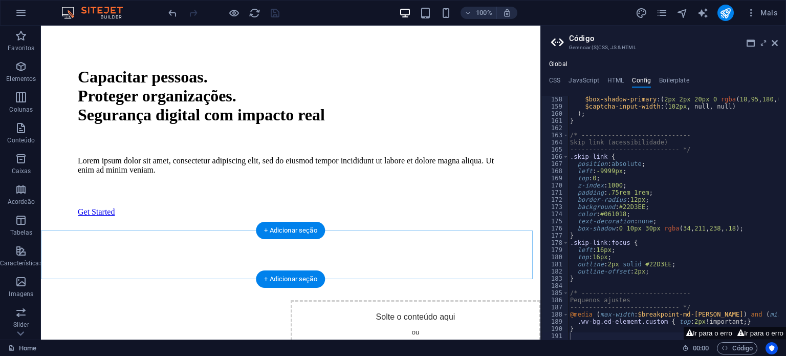
scroll to position [99, 0]
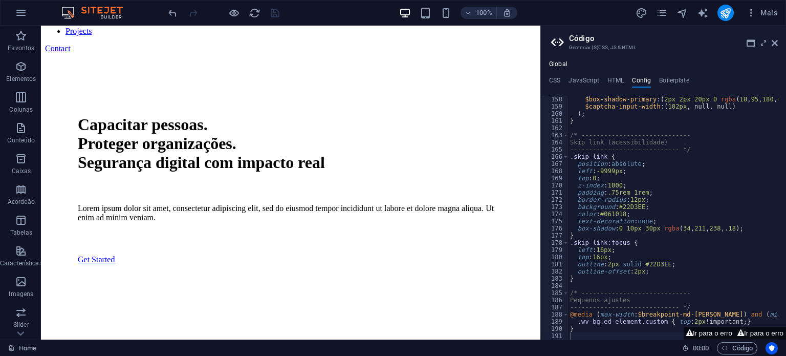
click at [775, 38] on h2 "Código" at bounding box center [673, 38] width 209 height 9
click at [775, 39] on icon at bounding box center [775, 43] width 6 height 8
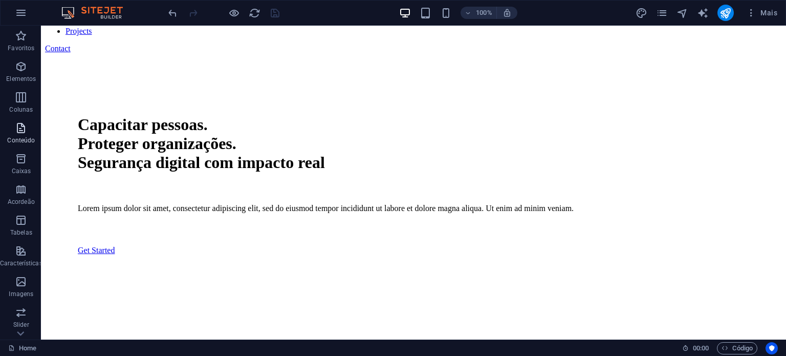
click at [28, 133] on span "Conteúdo" at bounding box center [21, 134] width 42 height 25
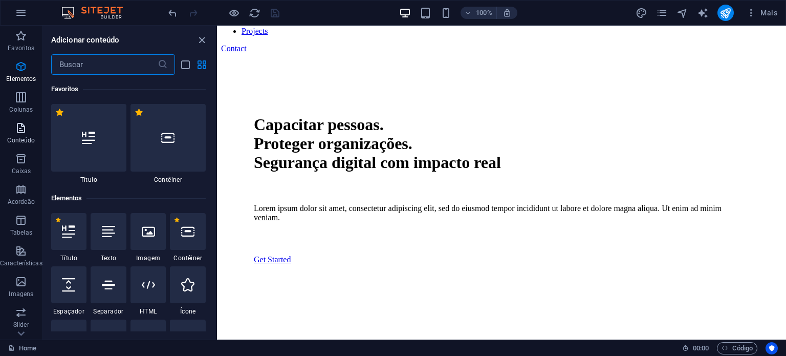
scroll to position [1790, 0]
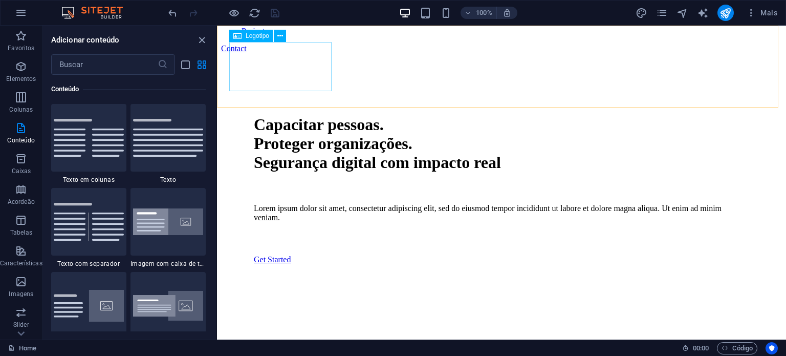
click at [282, 34] on button at bounding box center [280, 36] width 12 height 12
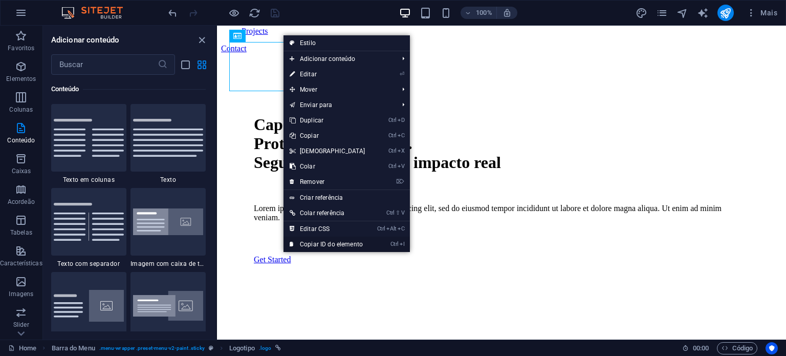
click at [307, 242] on link "Ctrl I Copiar ID do elemento" at bounding box center [327, 243] width 88 height 15
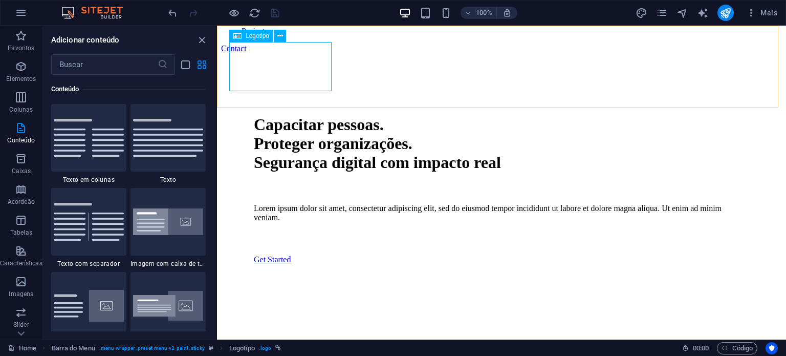
click at [279, 32] on icon at bounding box center [280, 36] width 6 height 11
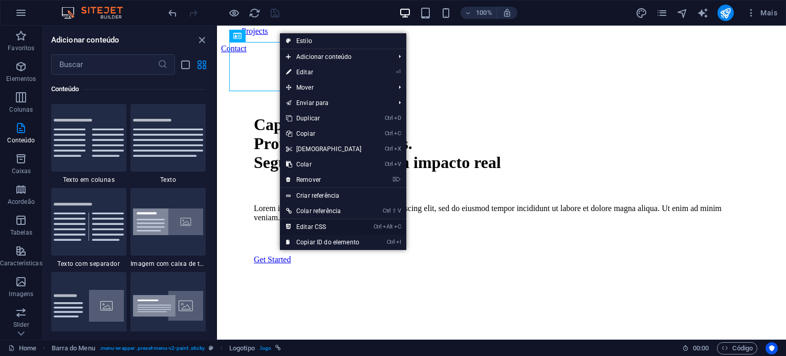
click at [332, 225] on link "Ctrl Alt C Editar CSS" at bounding box center [324, 226] width 88 height 15
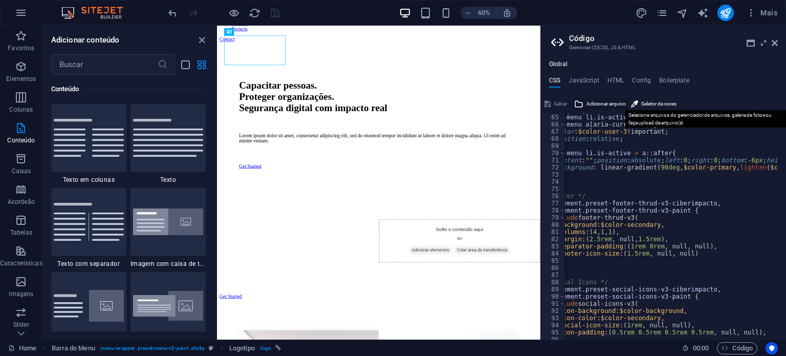
click at [618, 104] on span "Adicionar arquivo" at bounding box center [605, 104] width 39 height 12
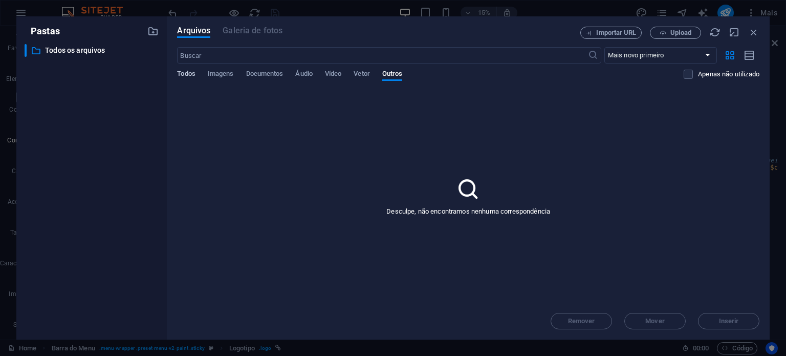
click at [180, 73] on span "Todos" at bounding box center [186, 75] width 18 height 14
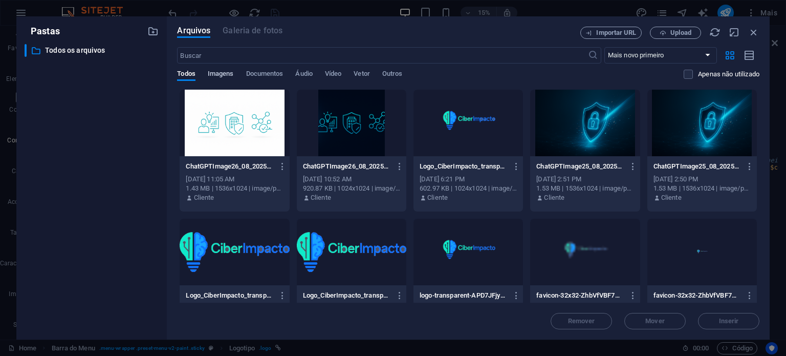
click at [208, 71] on span "Imagens" at bounding box center [221, 75] width 26 height 14
click at [237, 292] on p "Logo_CiberImpacto_transparente_w3500-yklEuO1E20R-TlOV10hMww.png" at bounding box center [230, 295] width 88 height 9
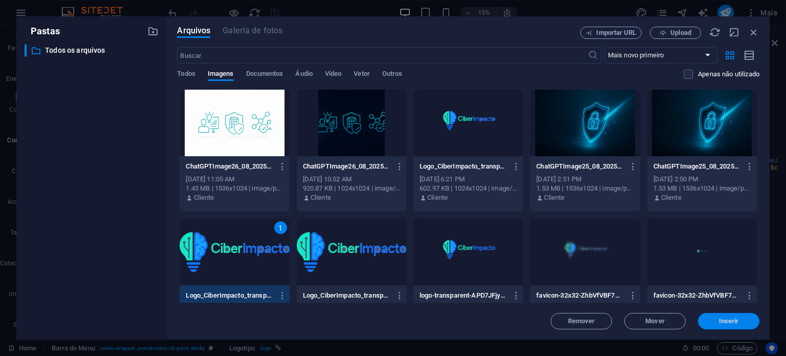
click at [729, 315] on button "Inserir" at bounding box center [728, 321] width 61 height 16
type textarea "https://cdn1.site-media.eu/images/0/18654047/Logo_CiberImpacto_transparente_w35…"
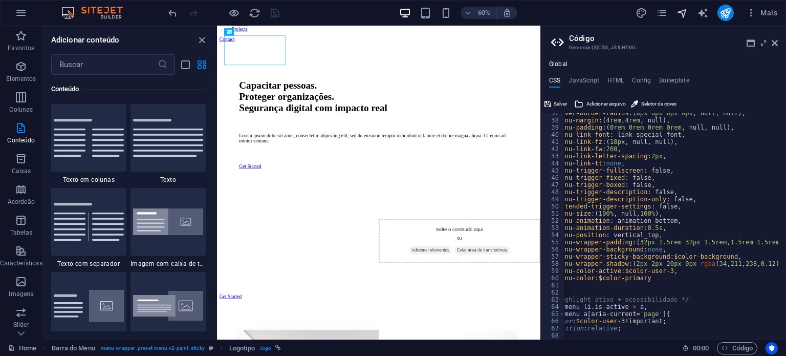
scroll to position [261, 0]
